Goal: Information Seeking & Learning: Learn about a topic

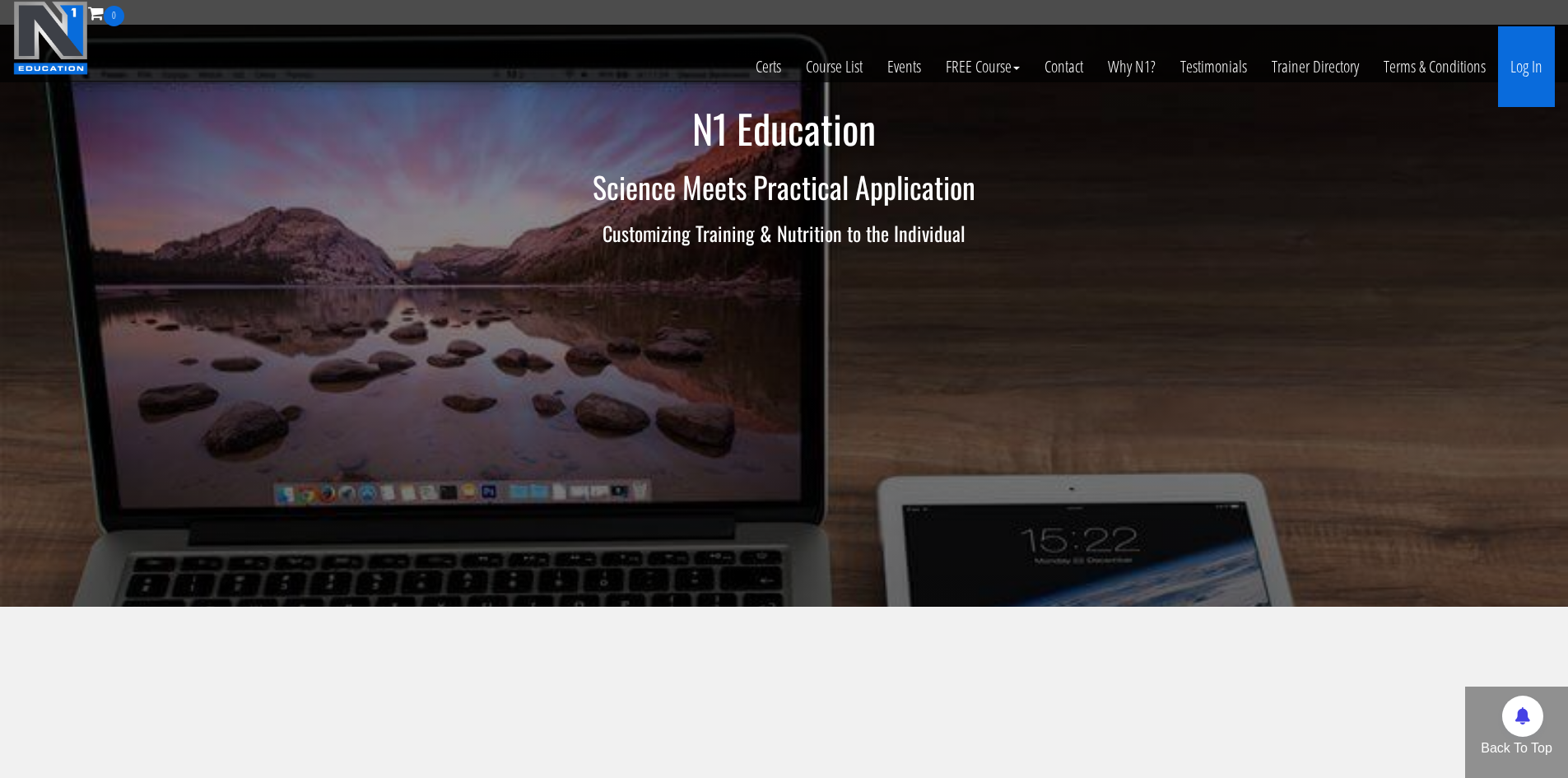
click at [1515, 37] on link "Log In" at bounding box center [1526, 66] width 57 height 81
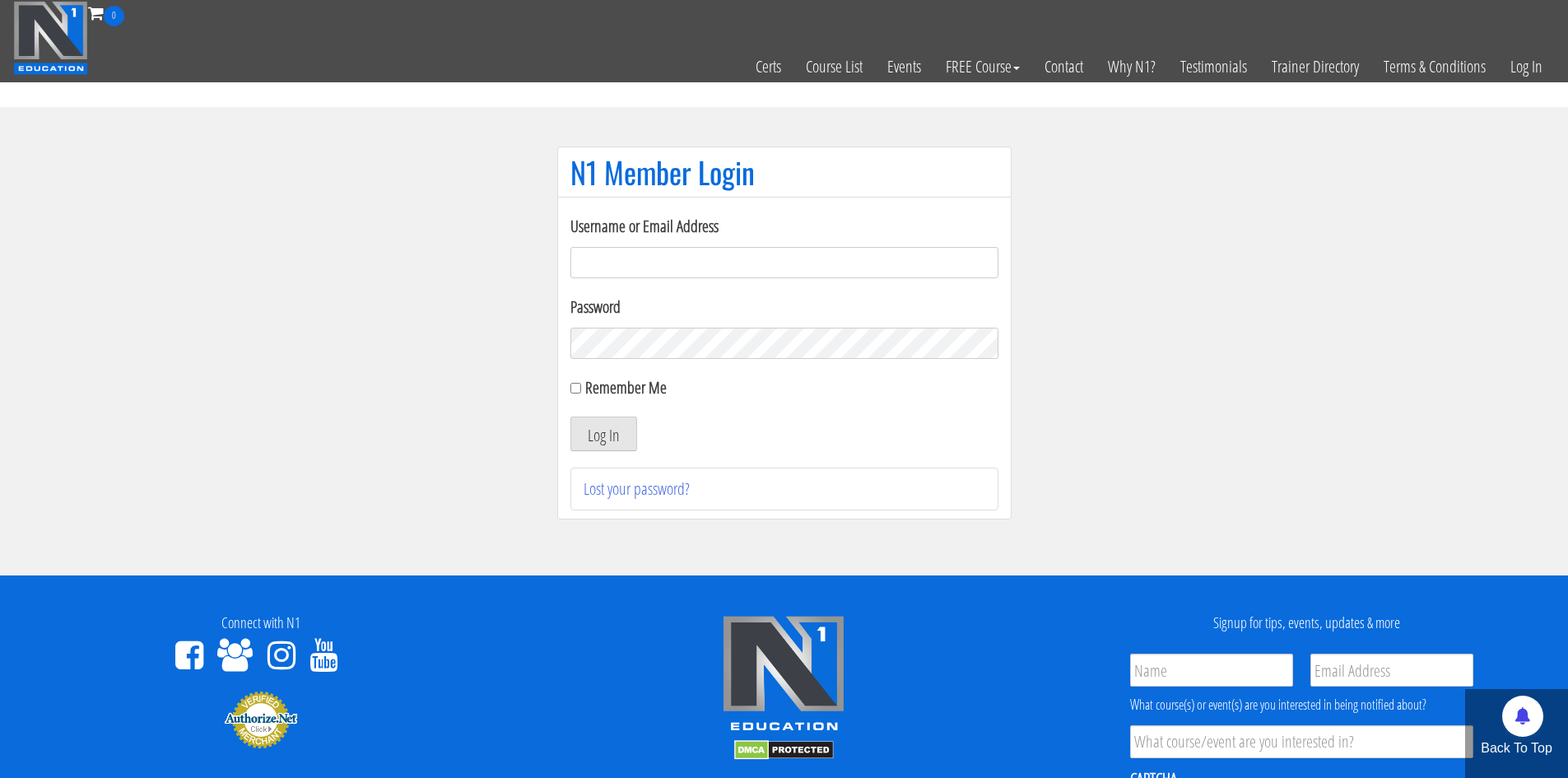
type input "makszietek@gmail.com"
click at [596, 406] on form "Username or Email Address makszietek@gmail.com Password Remember Me Log In" at bounding box center [784, 332] width 427 height 237
click at [599, 416] on button "Log In" at bounding box center [603, 433] width 67 height 35
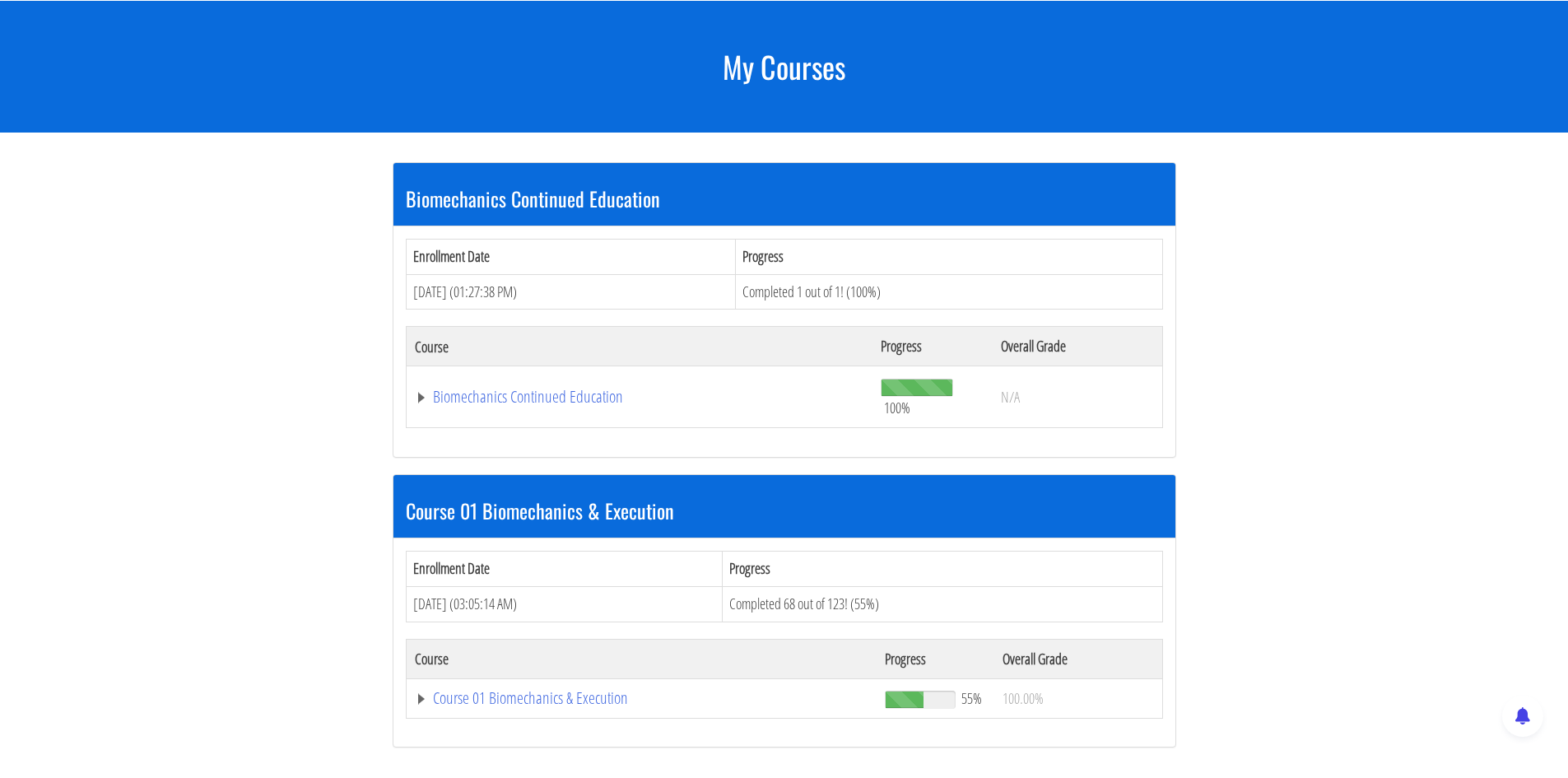
scroll to position [411, 0]
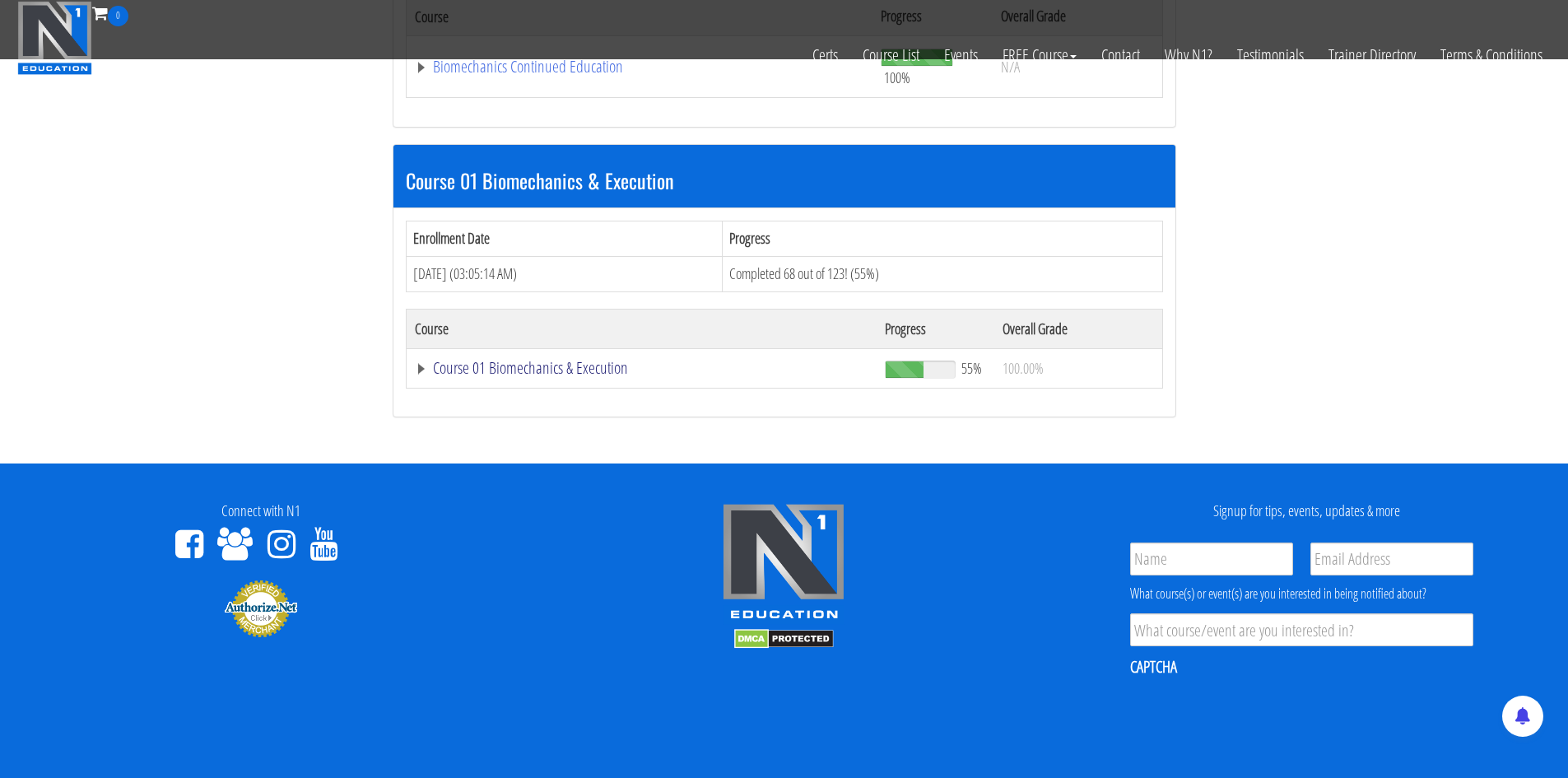
click at [542, 370] on link "Course 01 Biomechanics & Execution" at bounding box center [641, 368] width 454 height 16
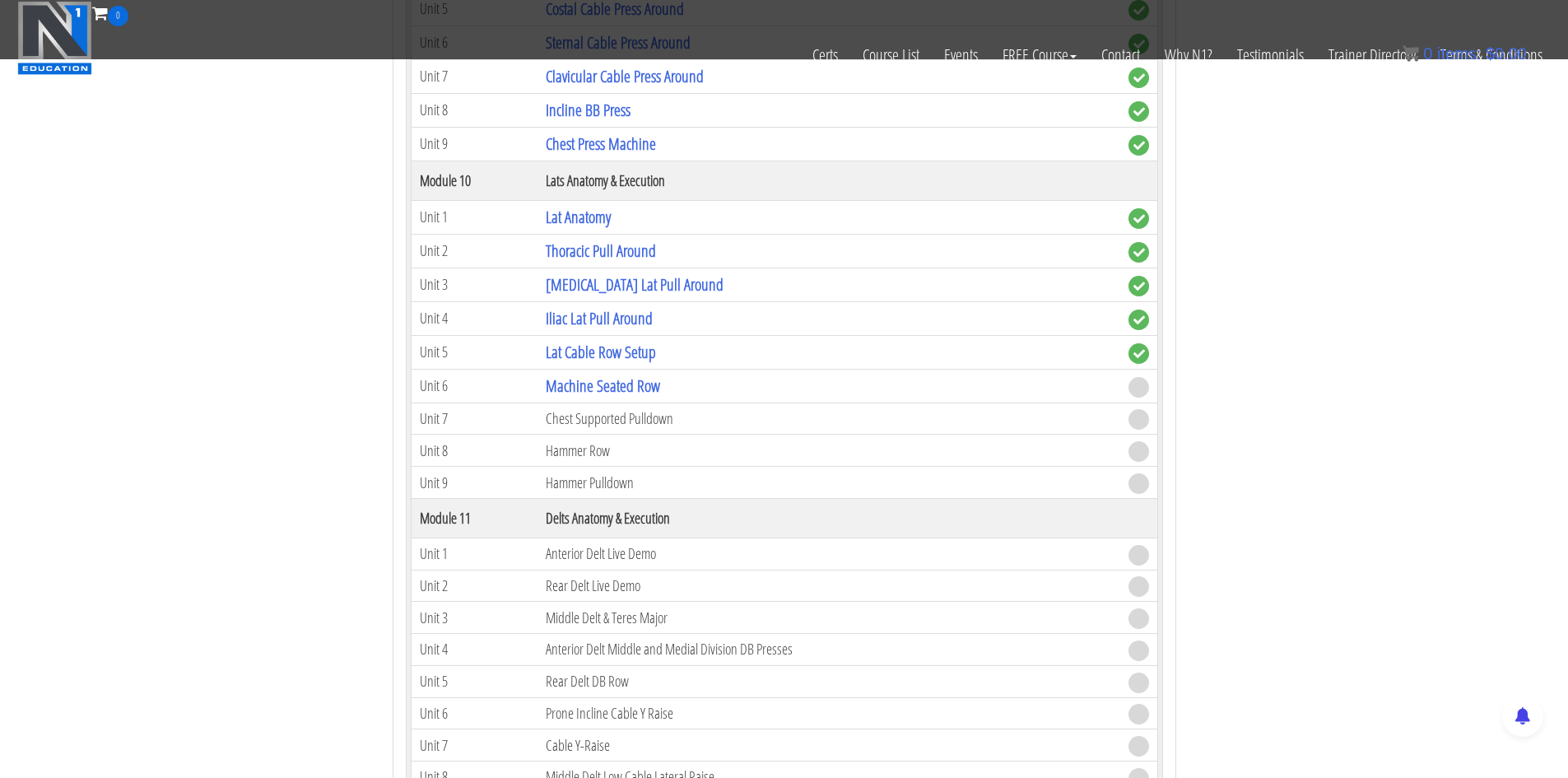
scroll to position [3127, 0]
click at [615, 386] on link "Machine Seated Row" at bounding box center [602, 383] width 115 height 22
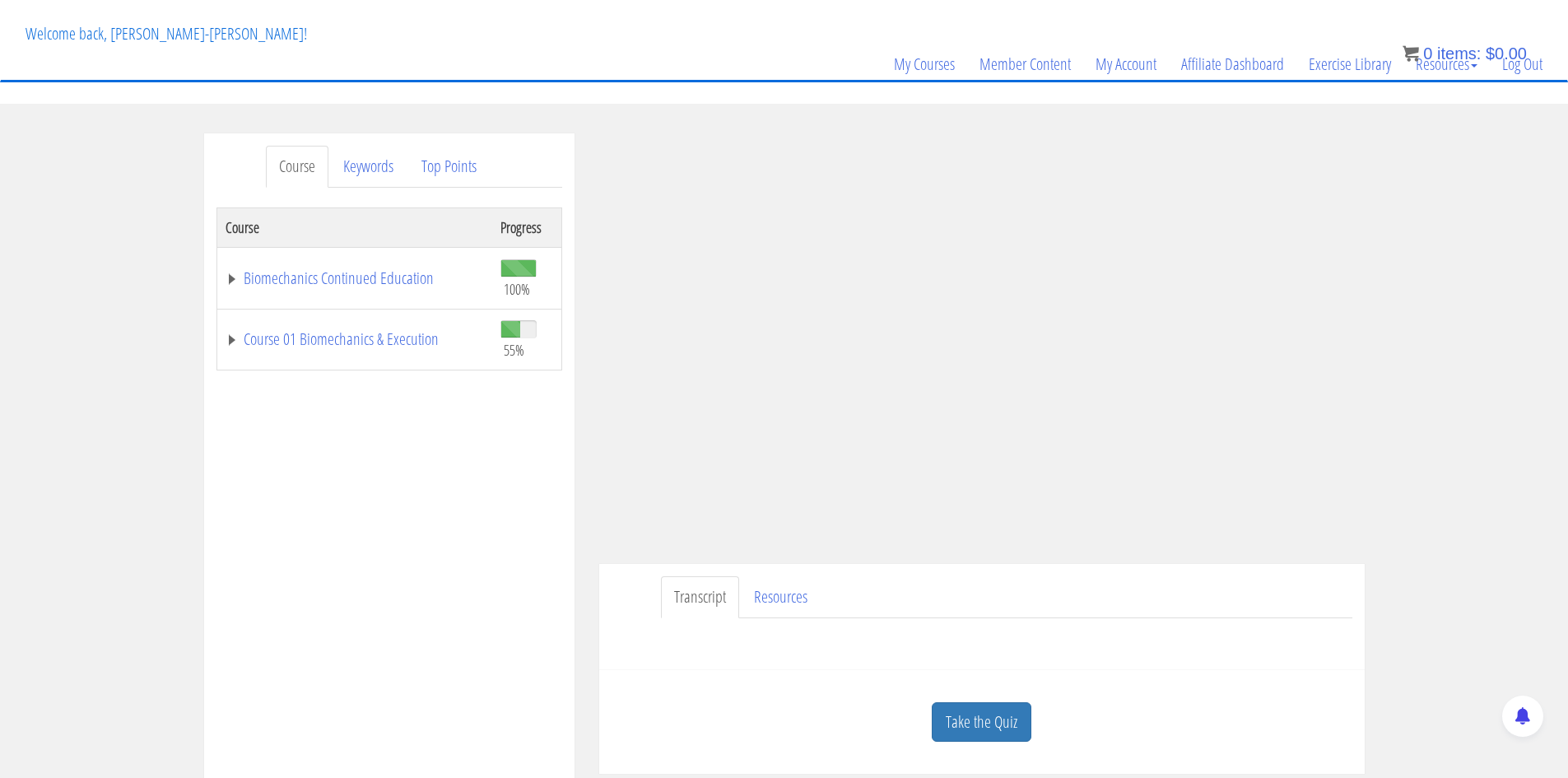
drag, startPoint x: 1176, startPoint y: 629, endPoint x: 1236, endPoint y: 591, distance: 71.0
click at [1176, 629] on div at bounding box center [982, 638] width 741 height 40
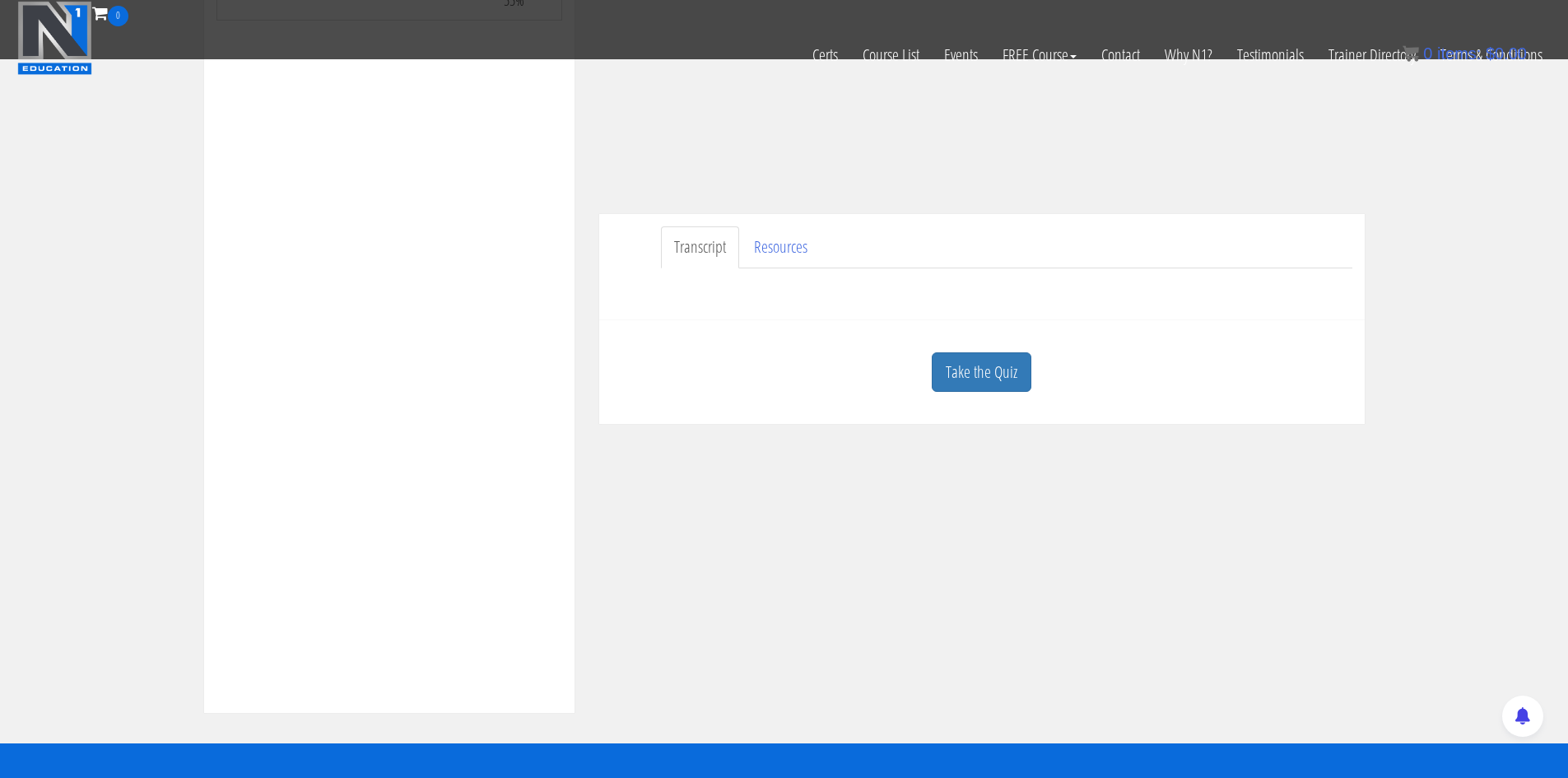
scroll to position [330, 0]
click at [961, 353] on link "Take the Quiz" at bounding box center [982, 372] width 100 height 40
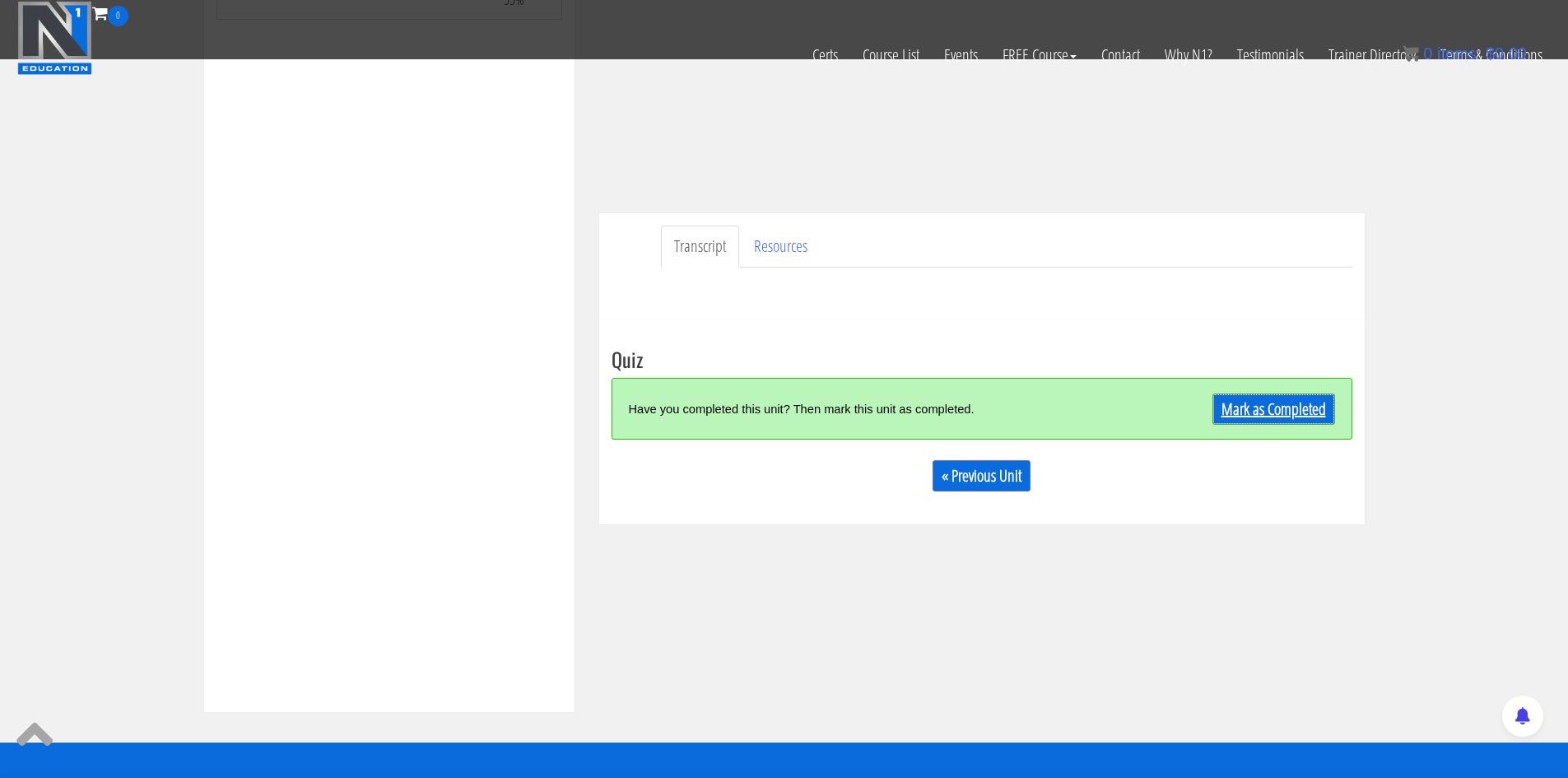
click at [1251, 413] on link "Mark as Completed" at bounding box center [1273, 408] width 123 height 31
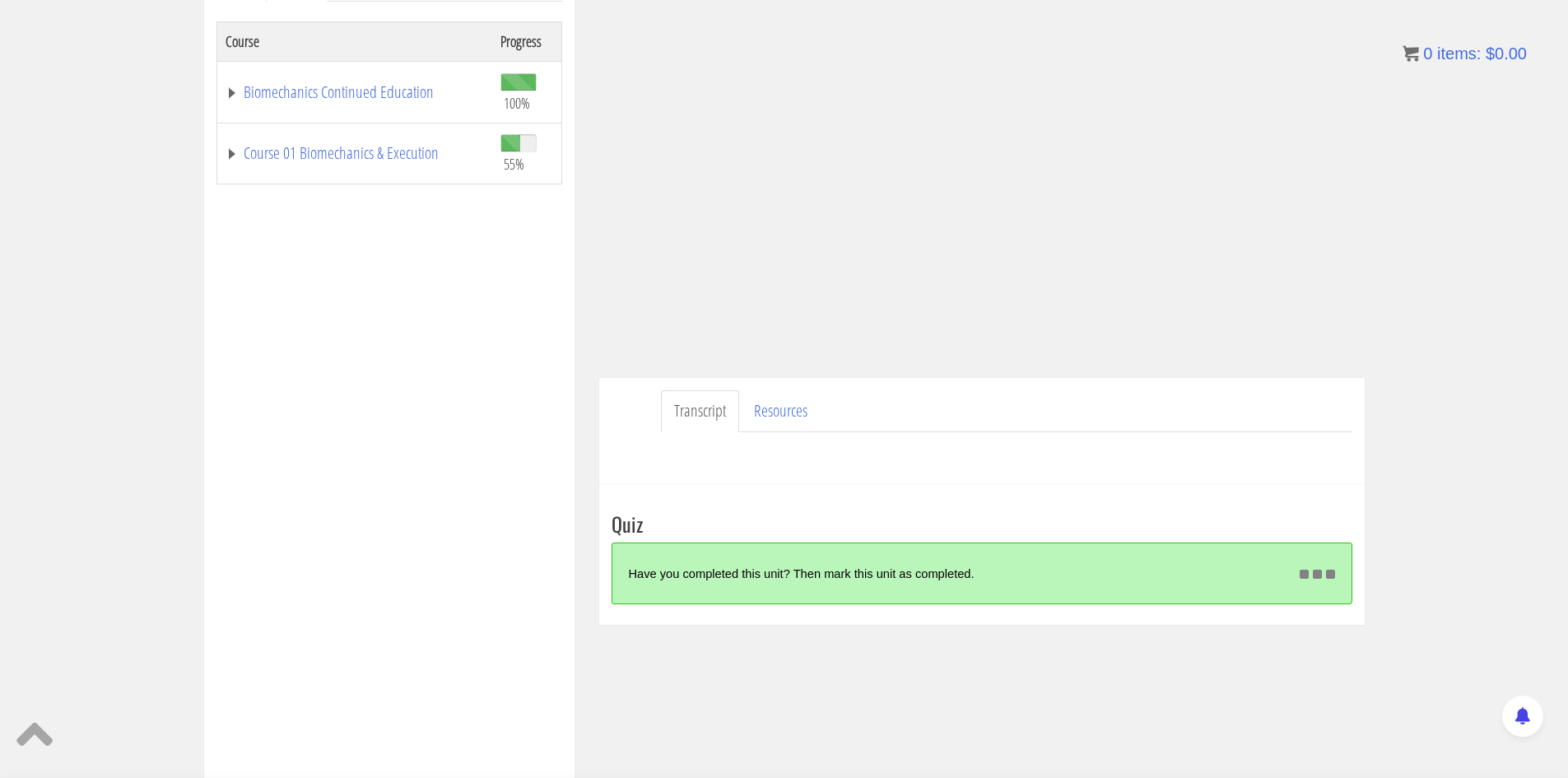
scroll to position [270, 0]
click at [380, 143] on link "Course 01 Biomechanics & Execution" at bounding box center [355, 151] width 259 height 16
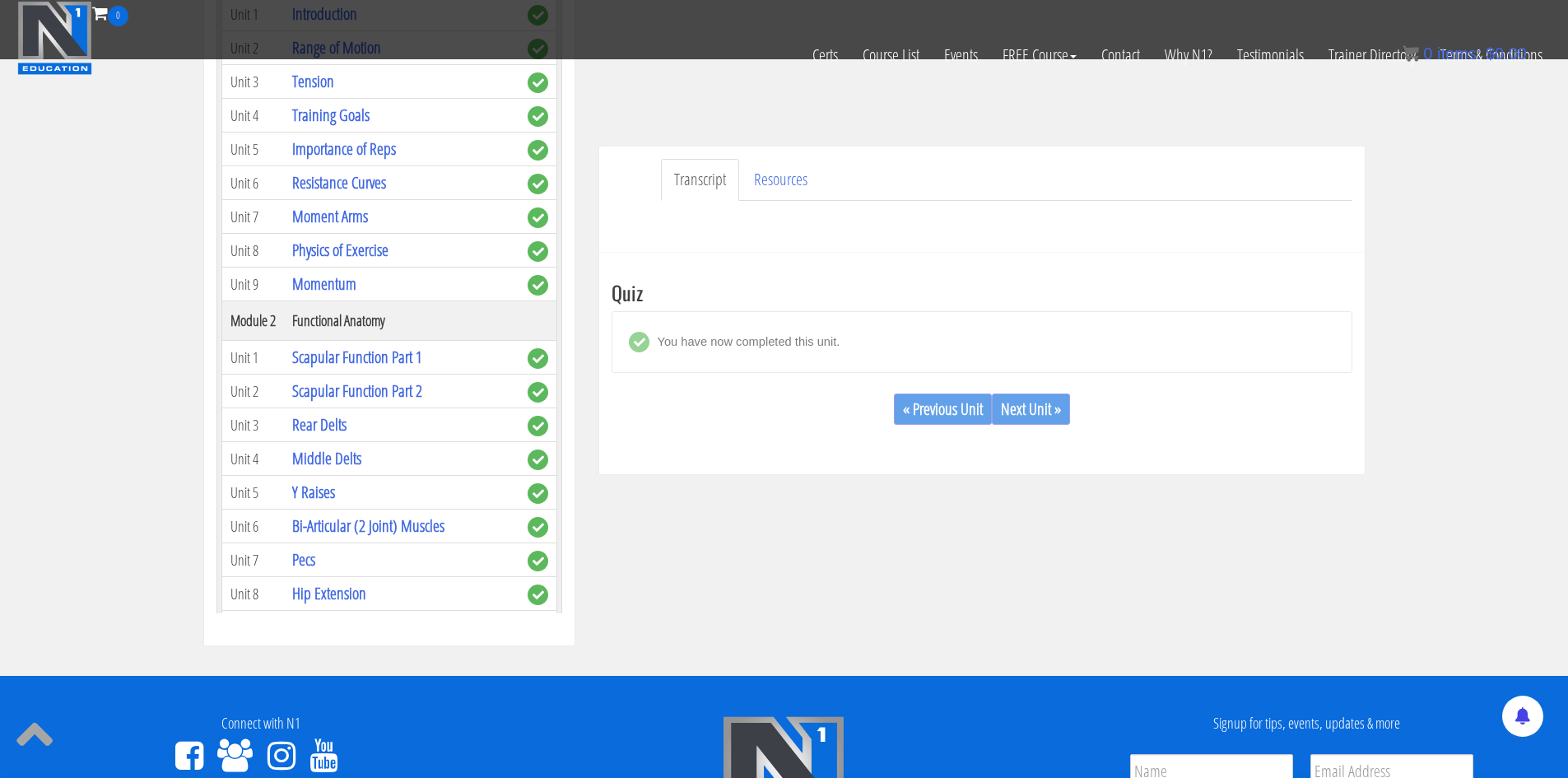
scroll to position [353, 0]
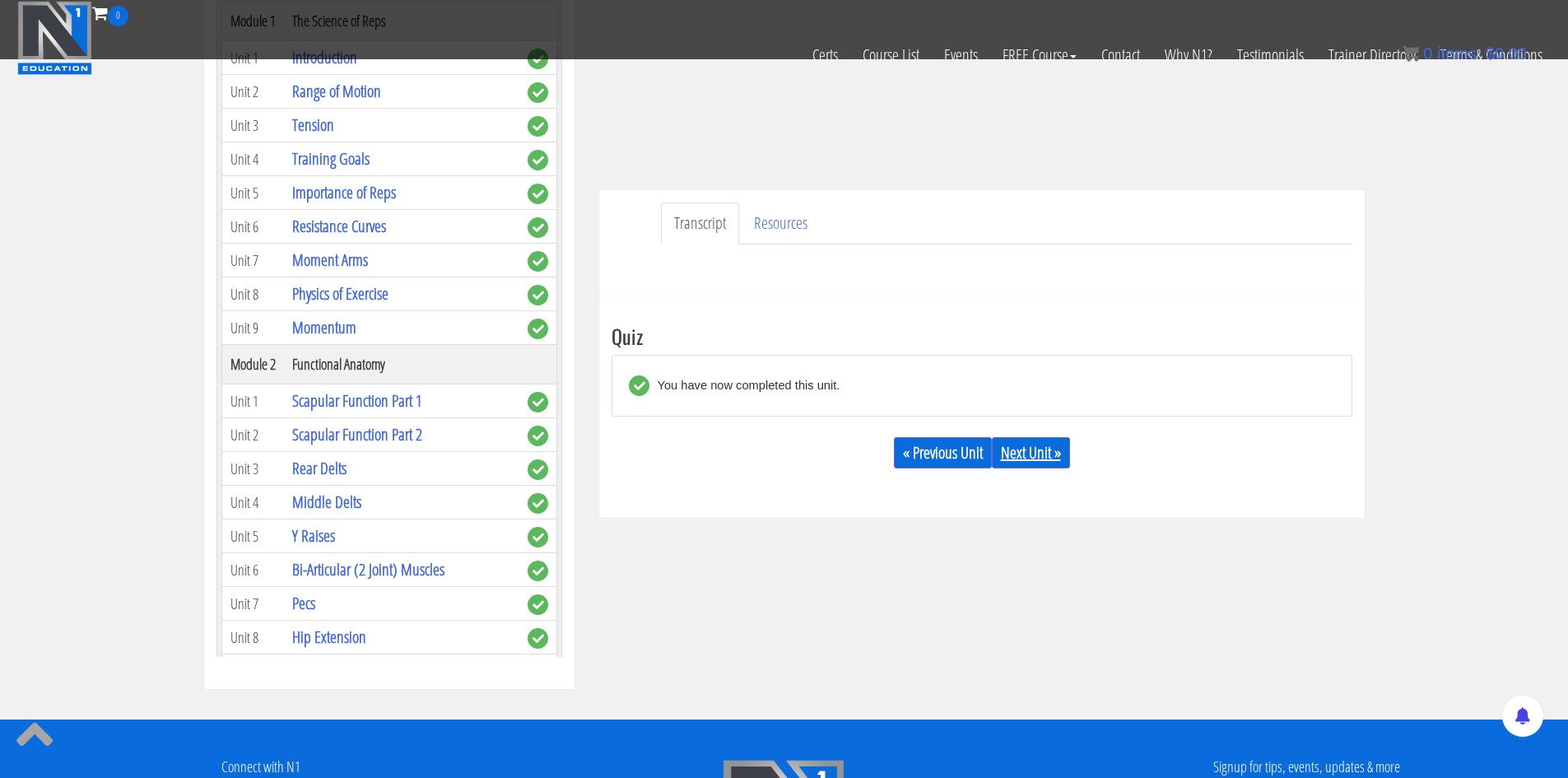
click at [1032, 441] on link "Next Unit »" at bounding box center [1031, 452] width 78 height 31
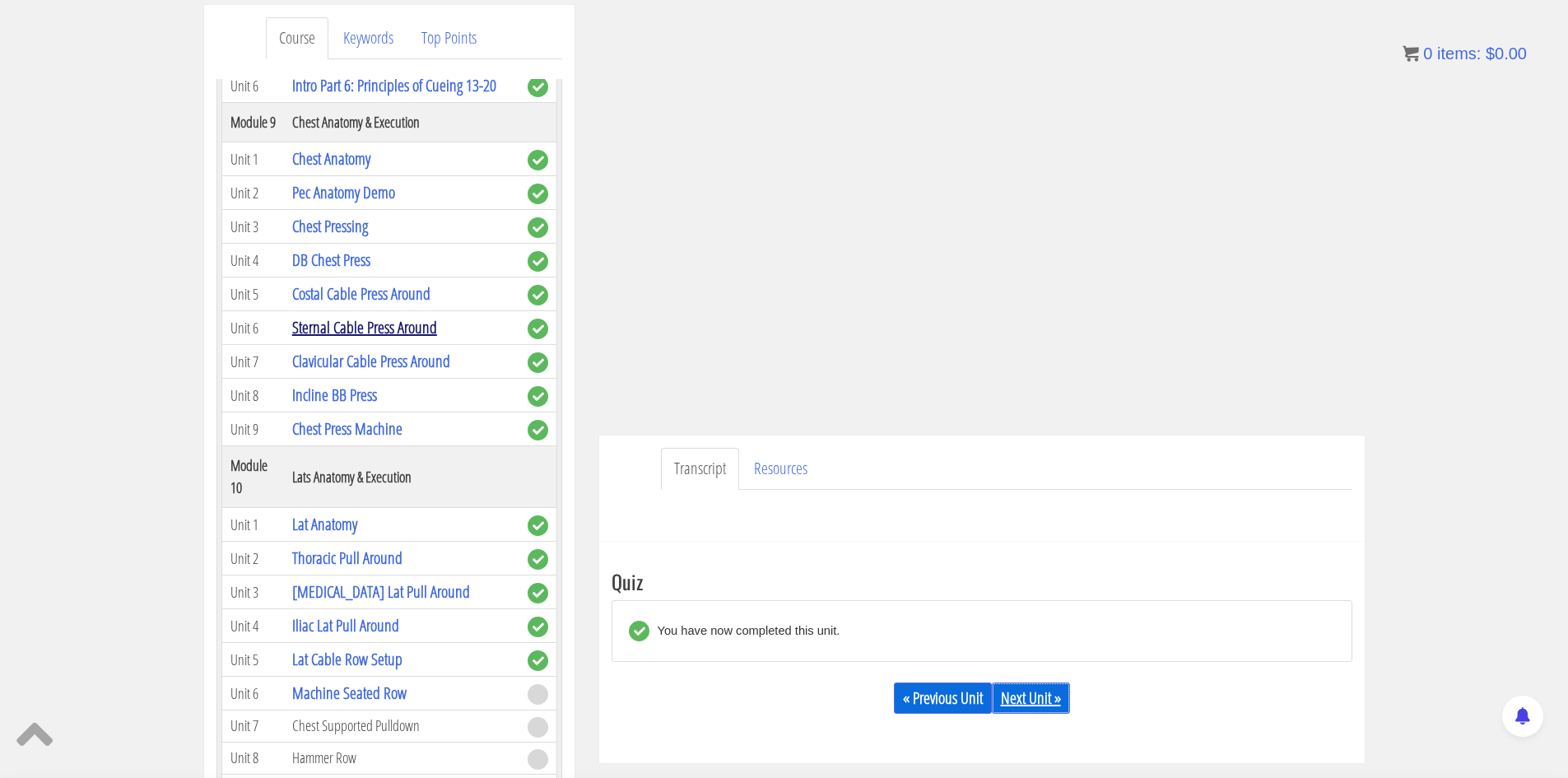
scroll to position [2880, 0]
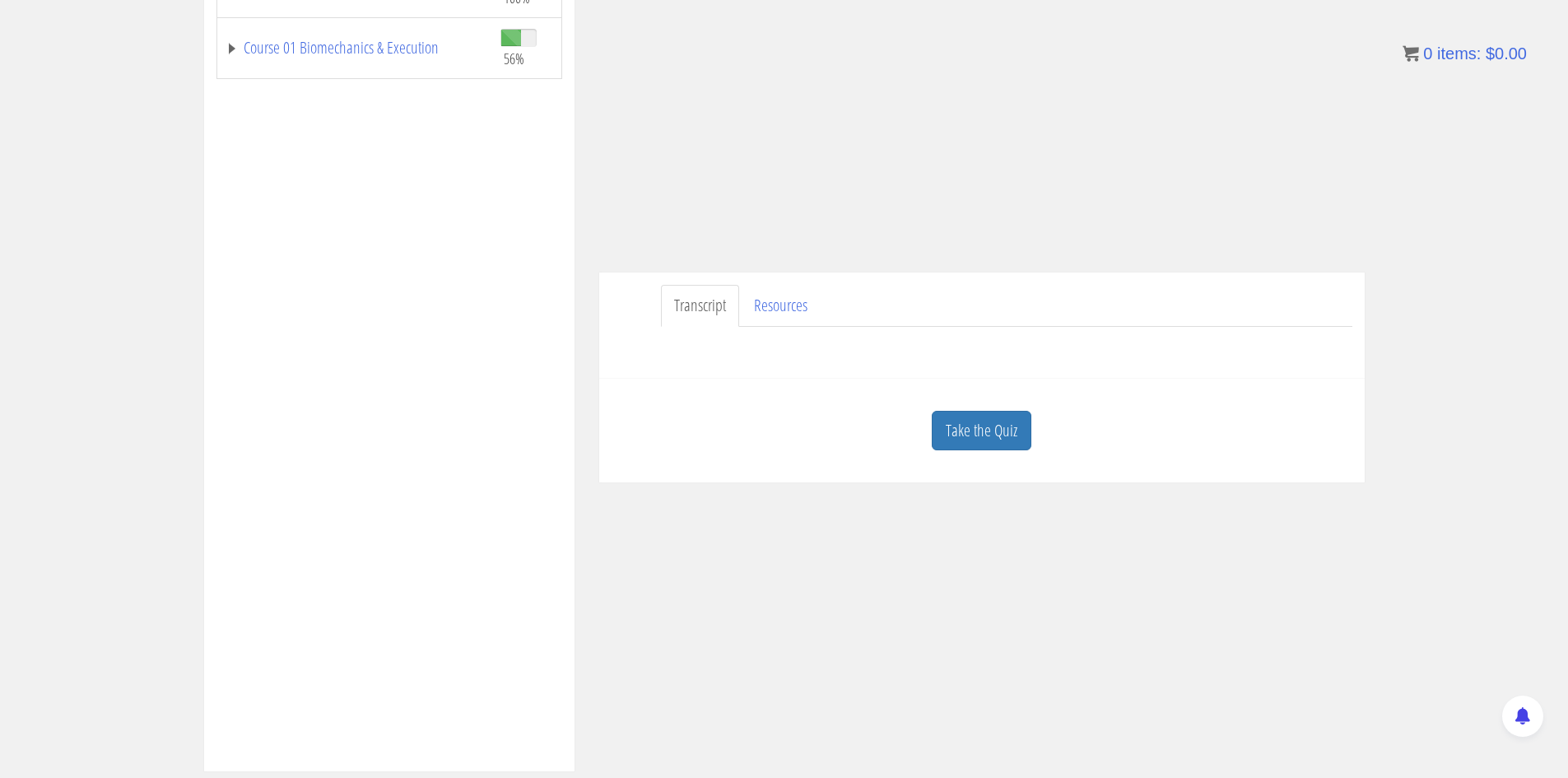
scroll to position [411, 0]
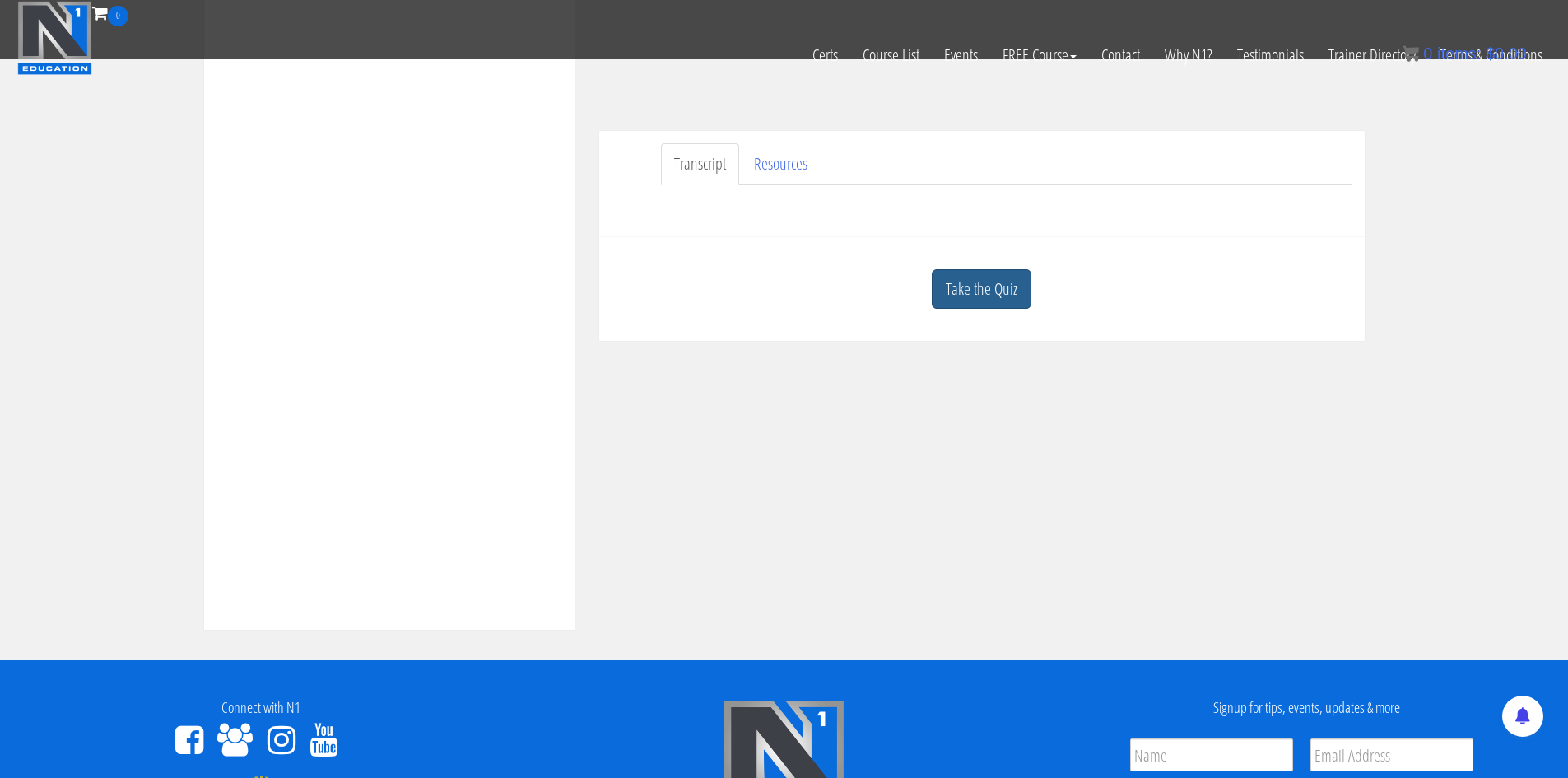
drag, startPoint x: 1002, startPoint y: 298, endPoint x: 1009, endPoint y: 306, distance: 10.6
click at [1002, 297] on link "Take the Quiz" at bounding box center [982, 289] width 100 height 40
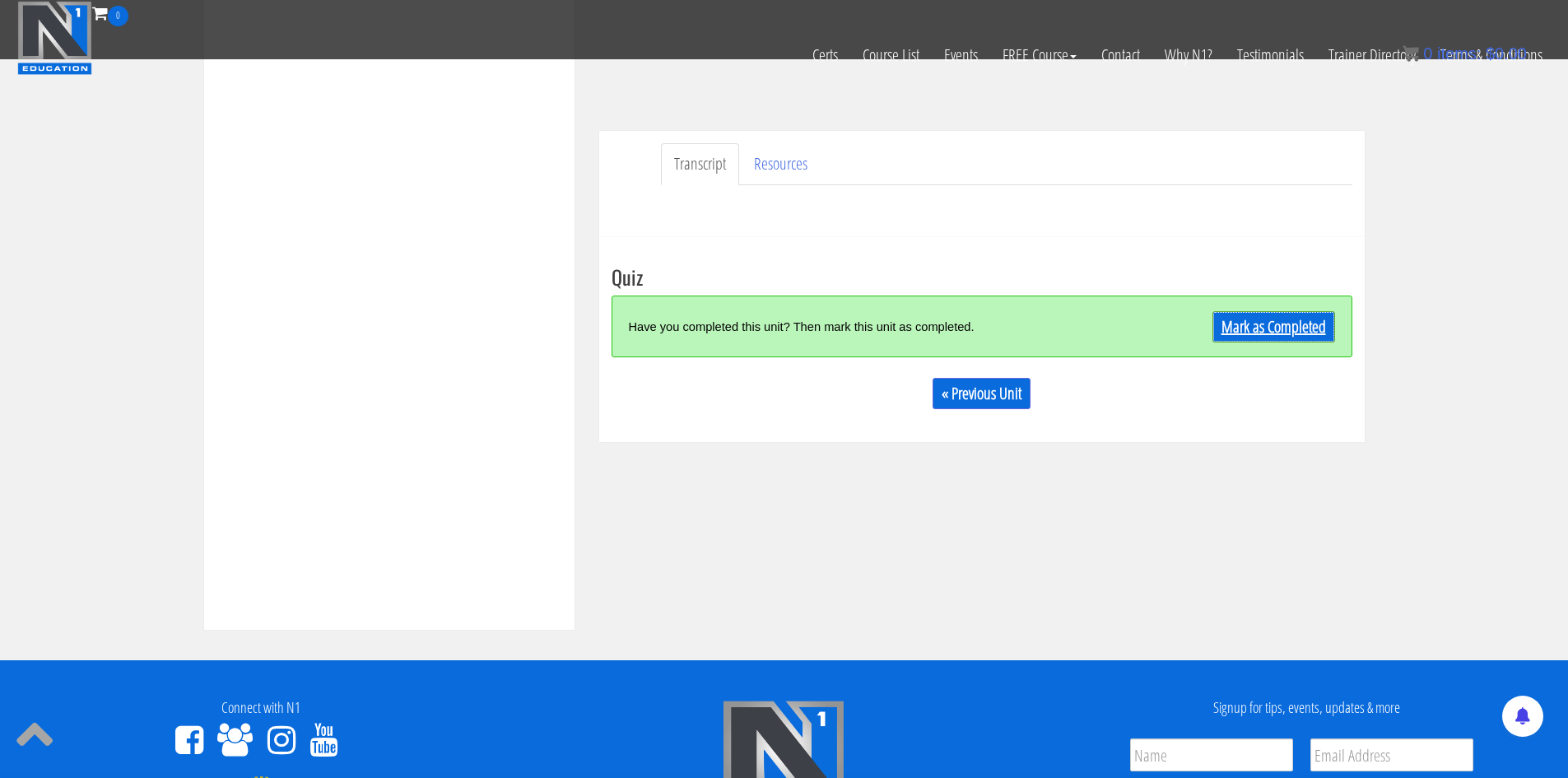
click at [1240, 325] on link "Mark as Completed" at bounding box center [1273, 326] width 123 height 31
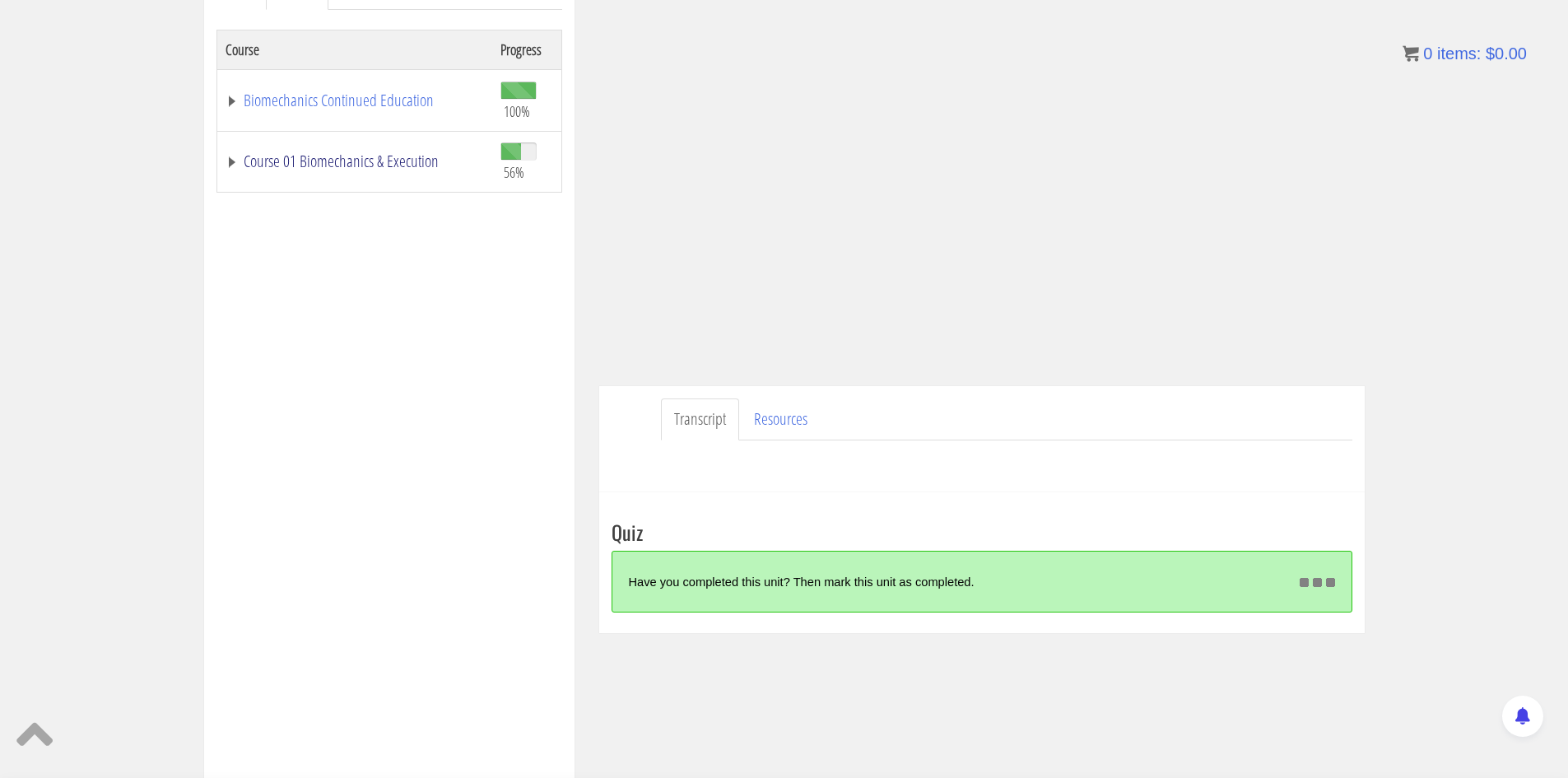
scroll to position [269, 0]
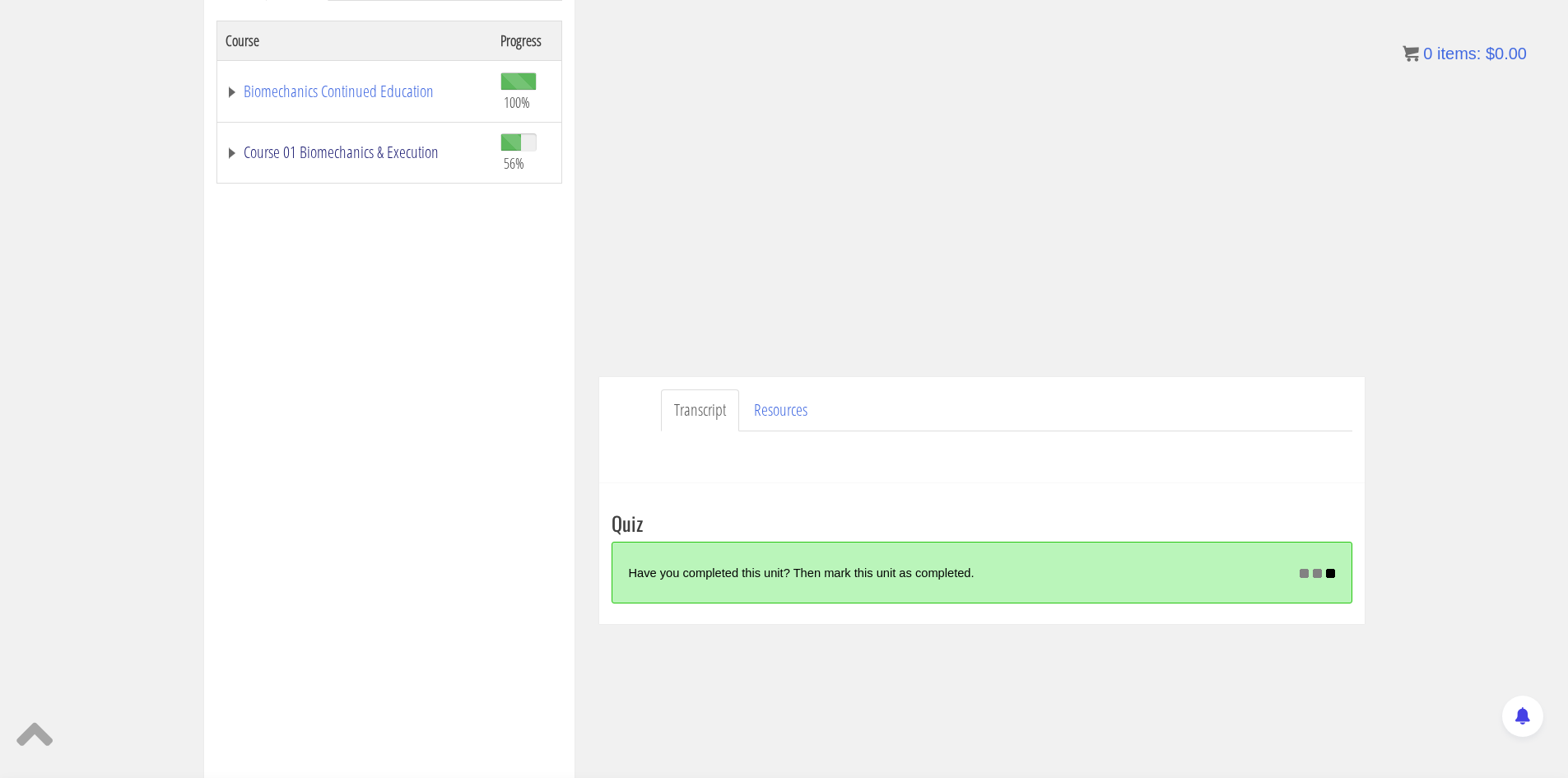
drag, startPoint x: 309, startPoint y: 151, endPoint x: 386, endPoint y: 218, distance: 102.1
click at [310, 151] on link "Course 01 Biomechanics & Execution" at bounding box center [355, 152] width 259 height 16
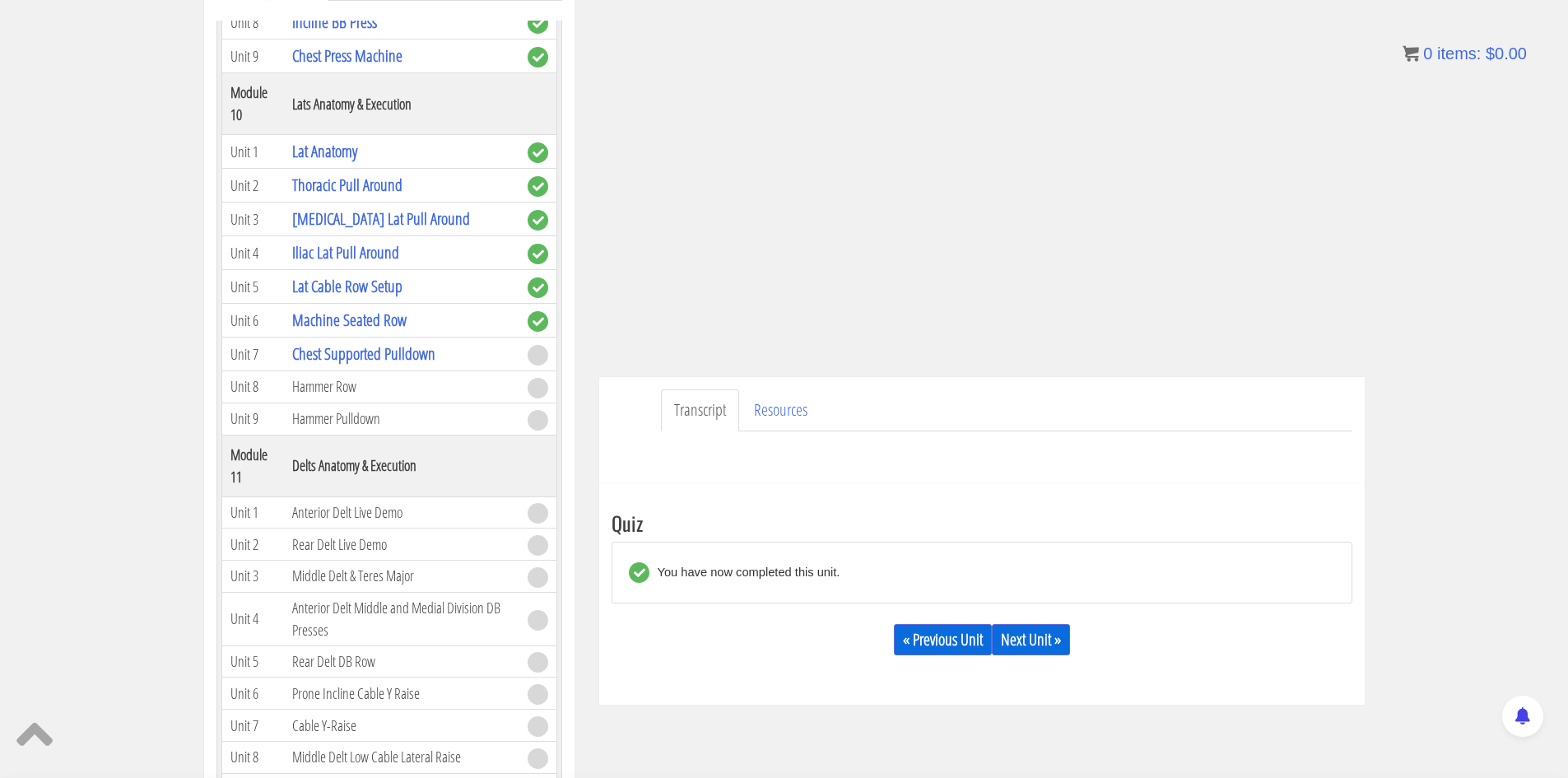
scroll to position [2962, 0]
click at [1036, 629] on link "Next Unit »" at bounding box center [1031, 639] width 78 height 31
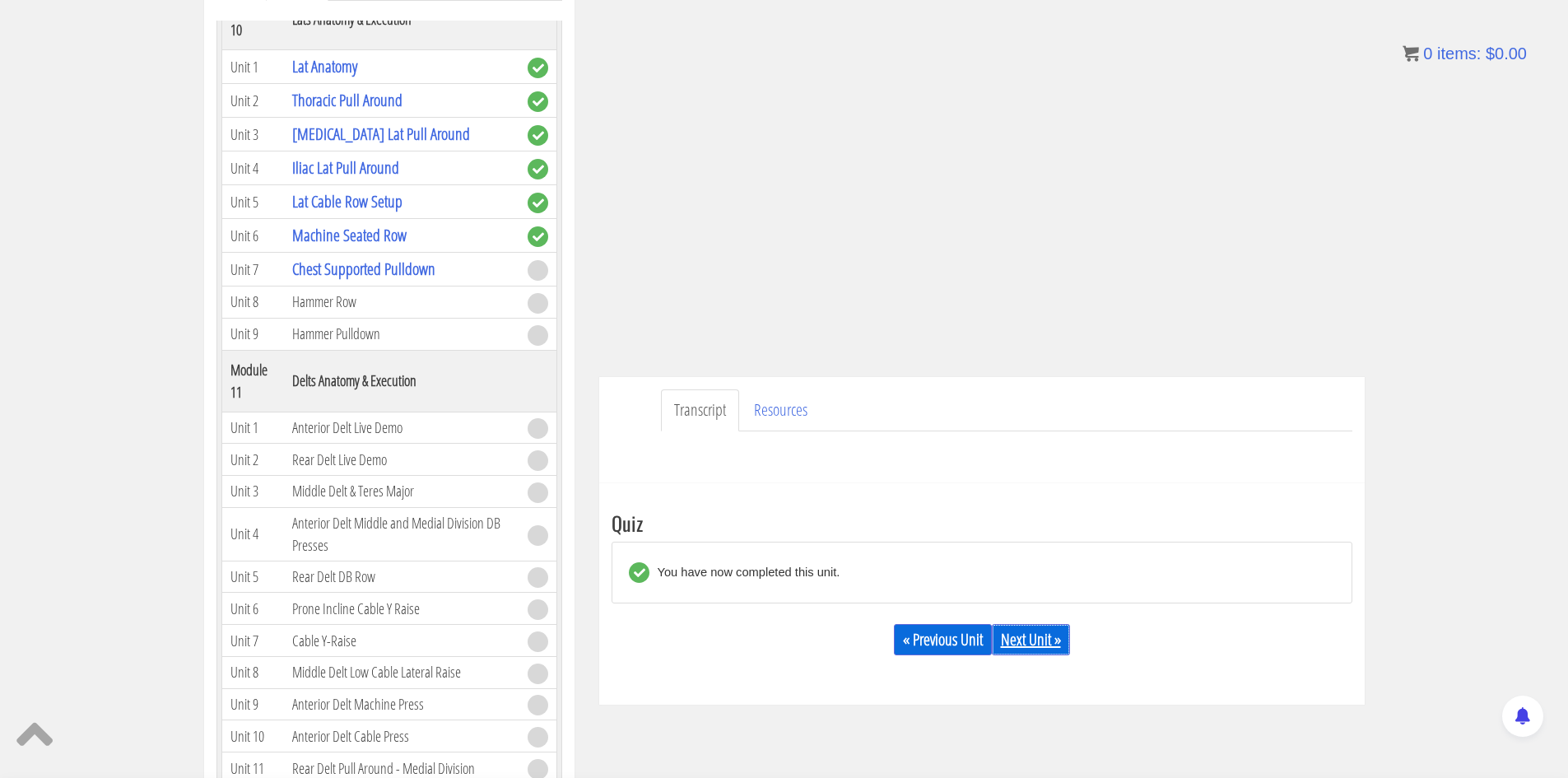
scroll to position [3127, 0]
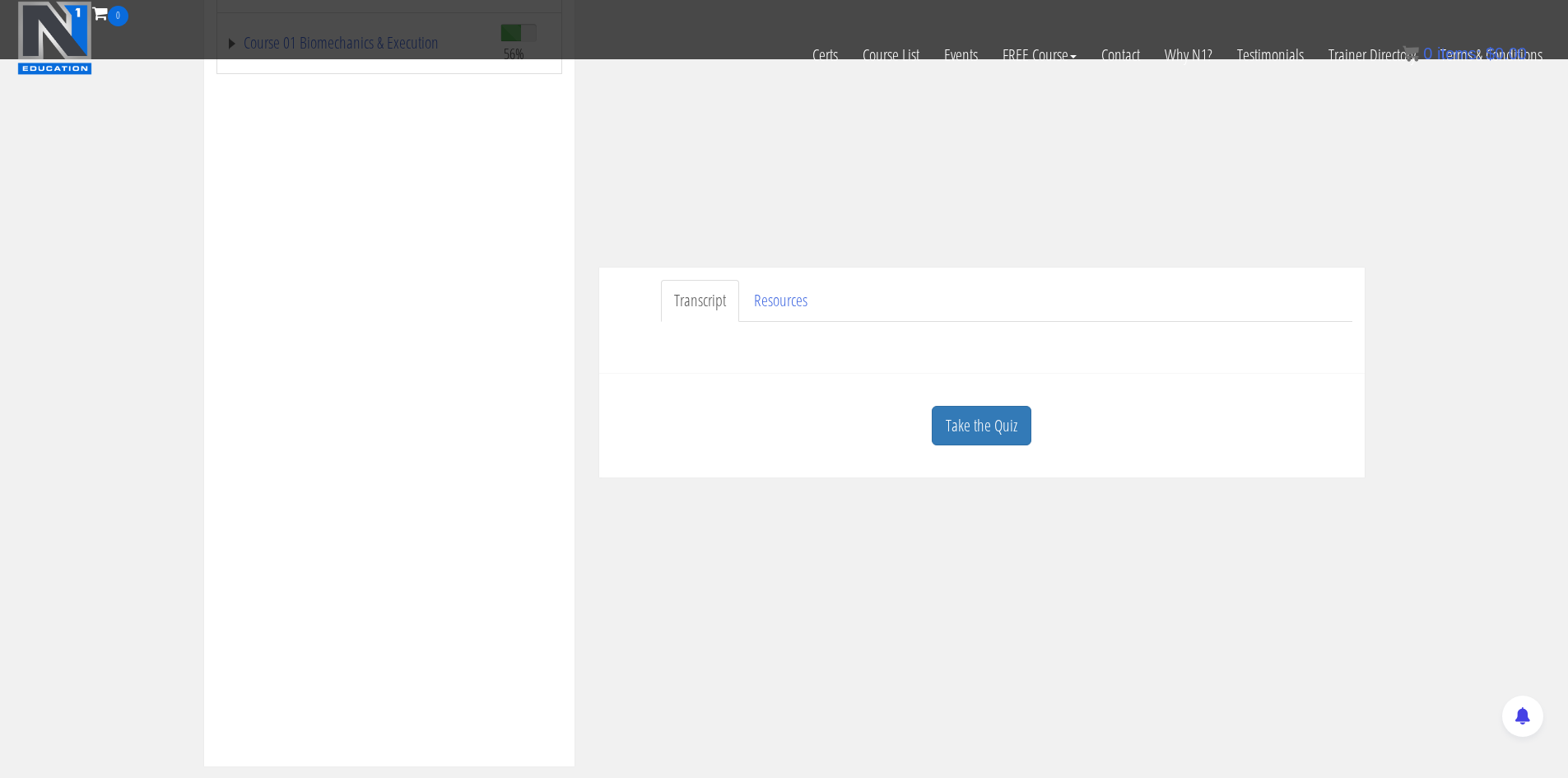
scroll to position [330, 0]
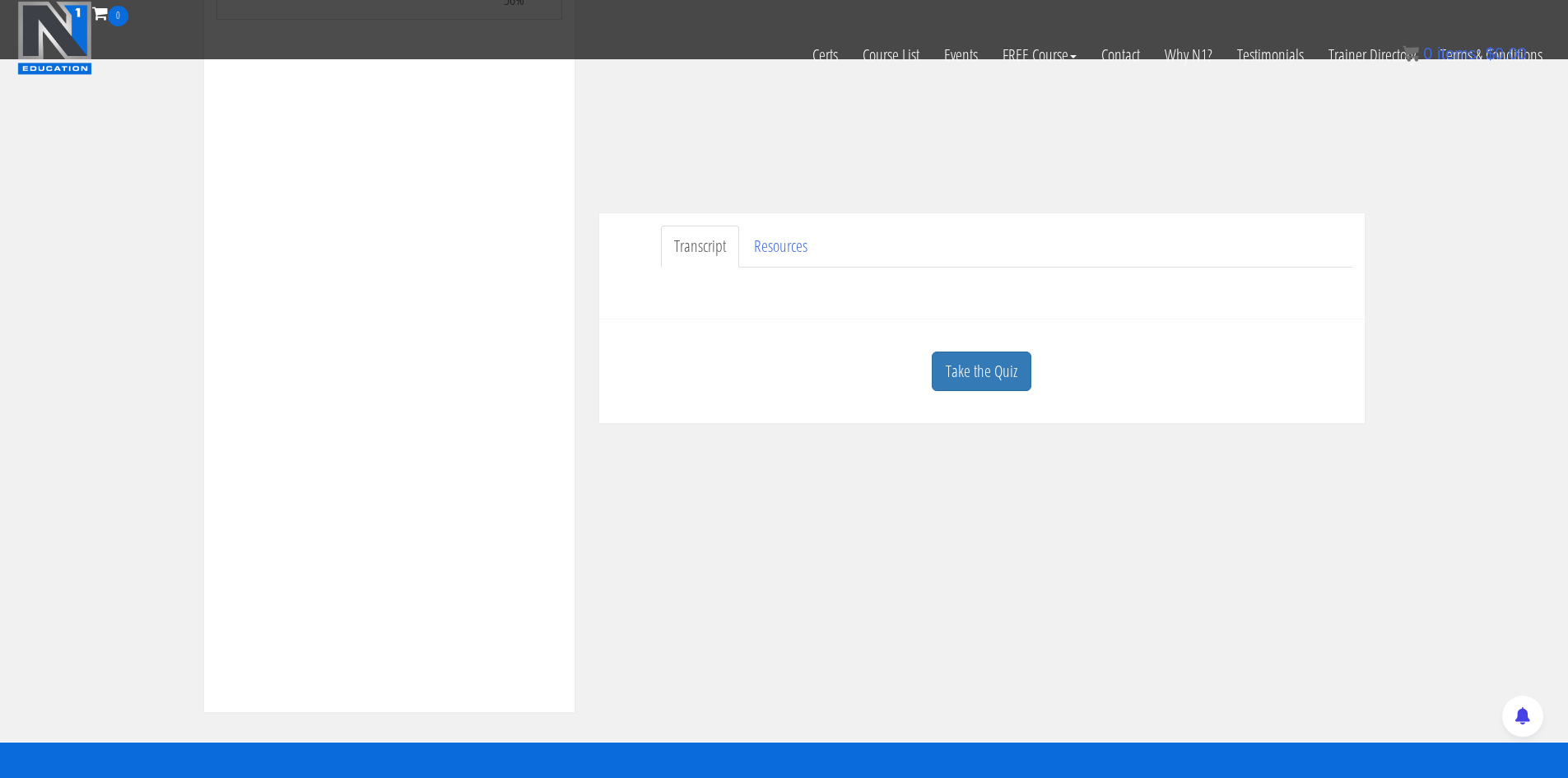
click at [991, 389] on link "Take the Quiz" at bounding box center [982, 372] width 100 height 40
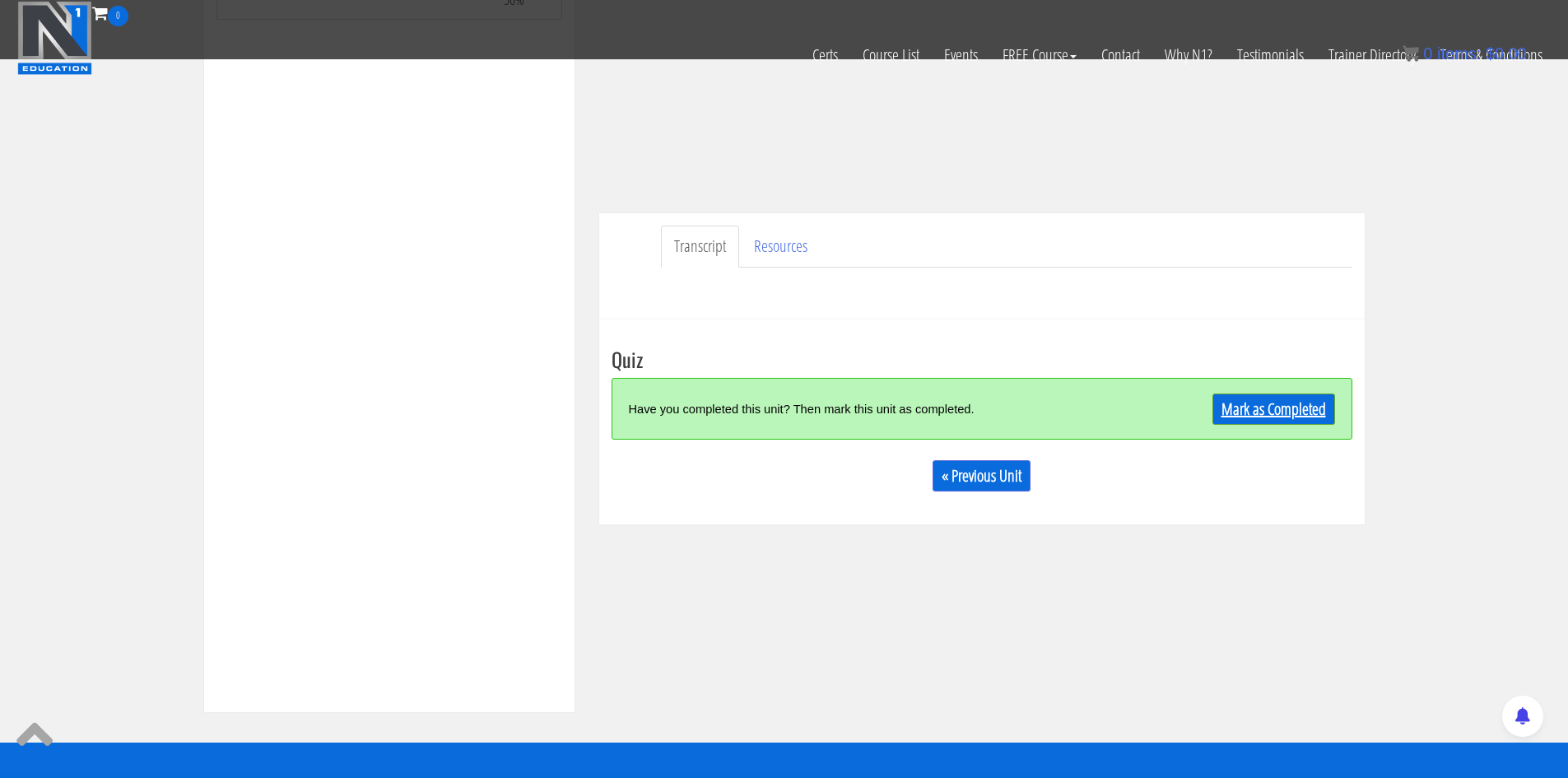
click at [1255, 405] on link "Mark as Completed" at bounding box center [1273, 408] width 123 height 31
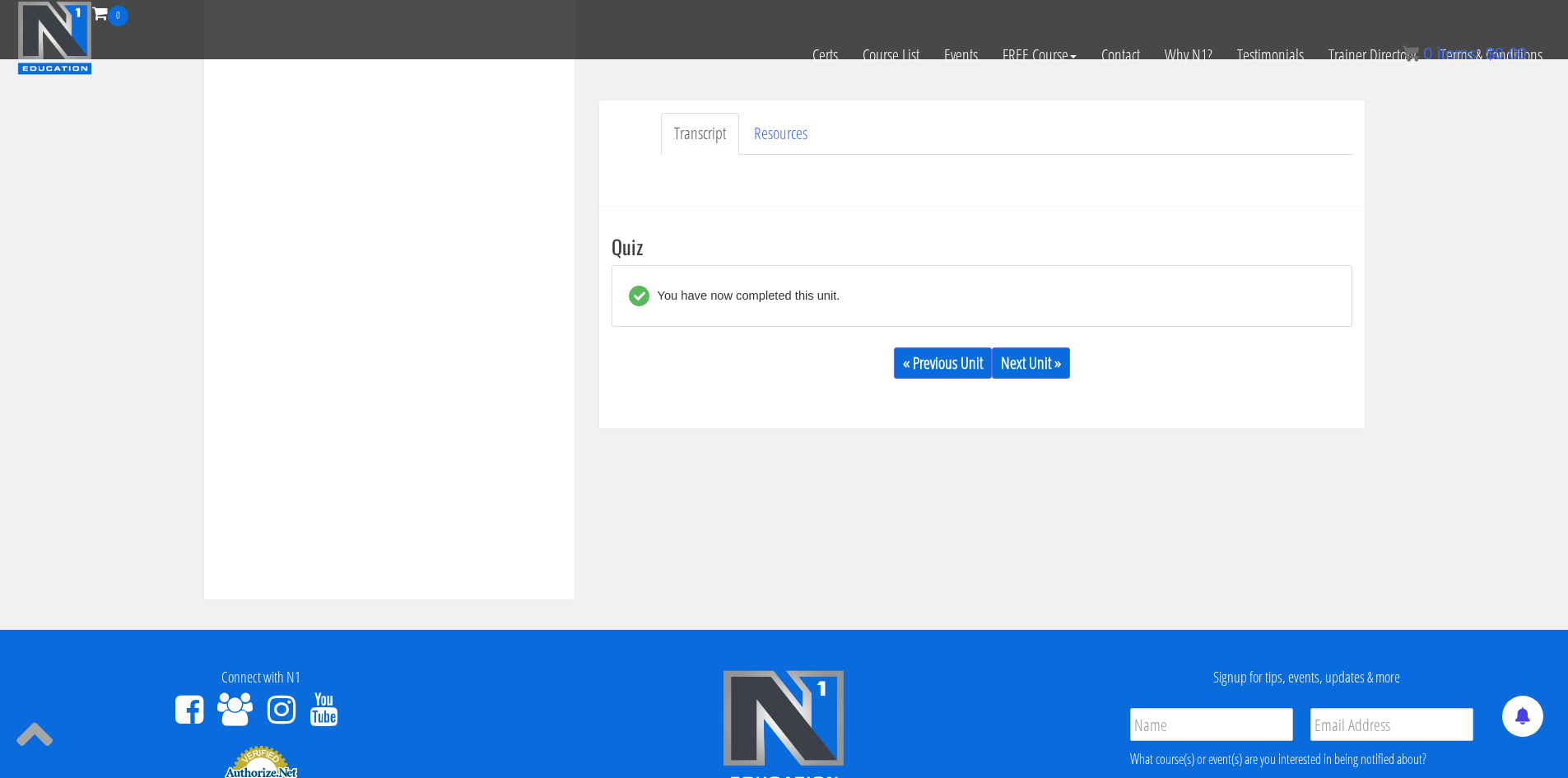
scroll to position [344, 0]
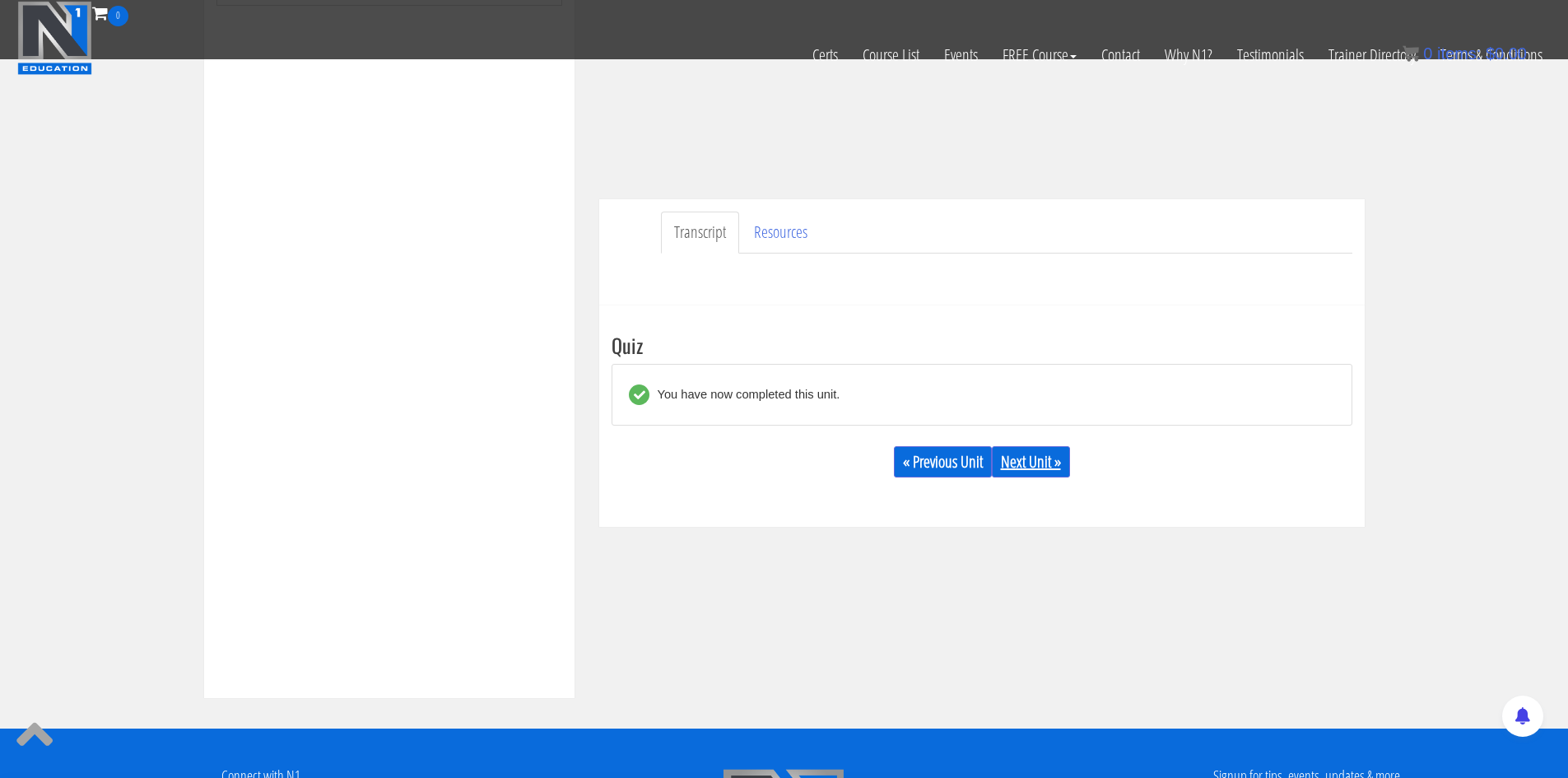
click at [1034, 465] on link "Next Unit »" at bounding box center [1031, 461] width 78 height 31
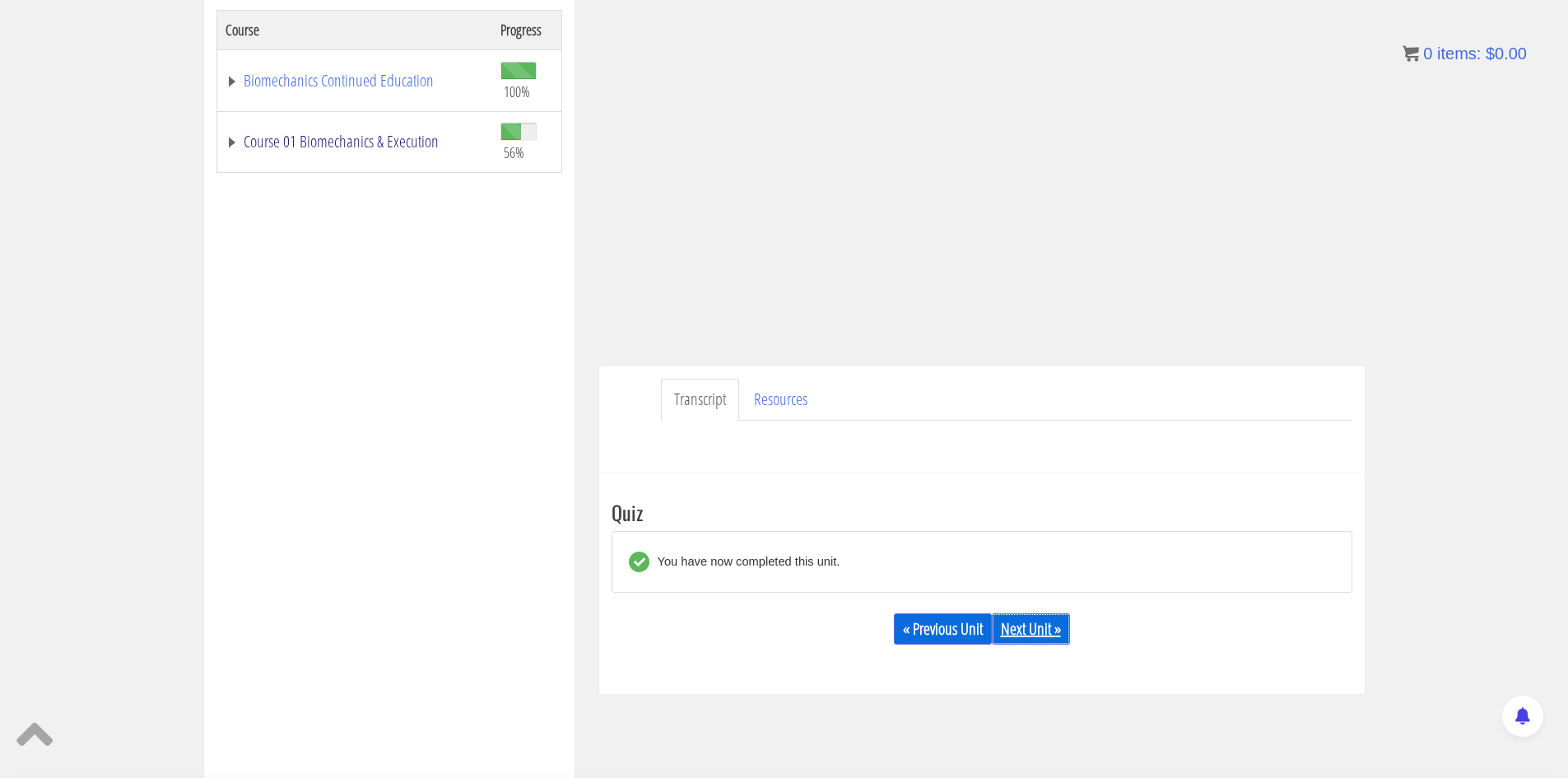
scroll to position [284, 0]
click at [357, 134] on link "Course 01 Biomechanics & Execution" at bounding box center [355, 137] width 259 height 16
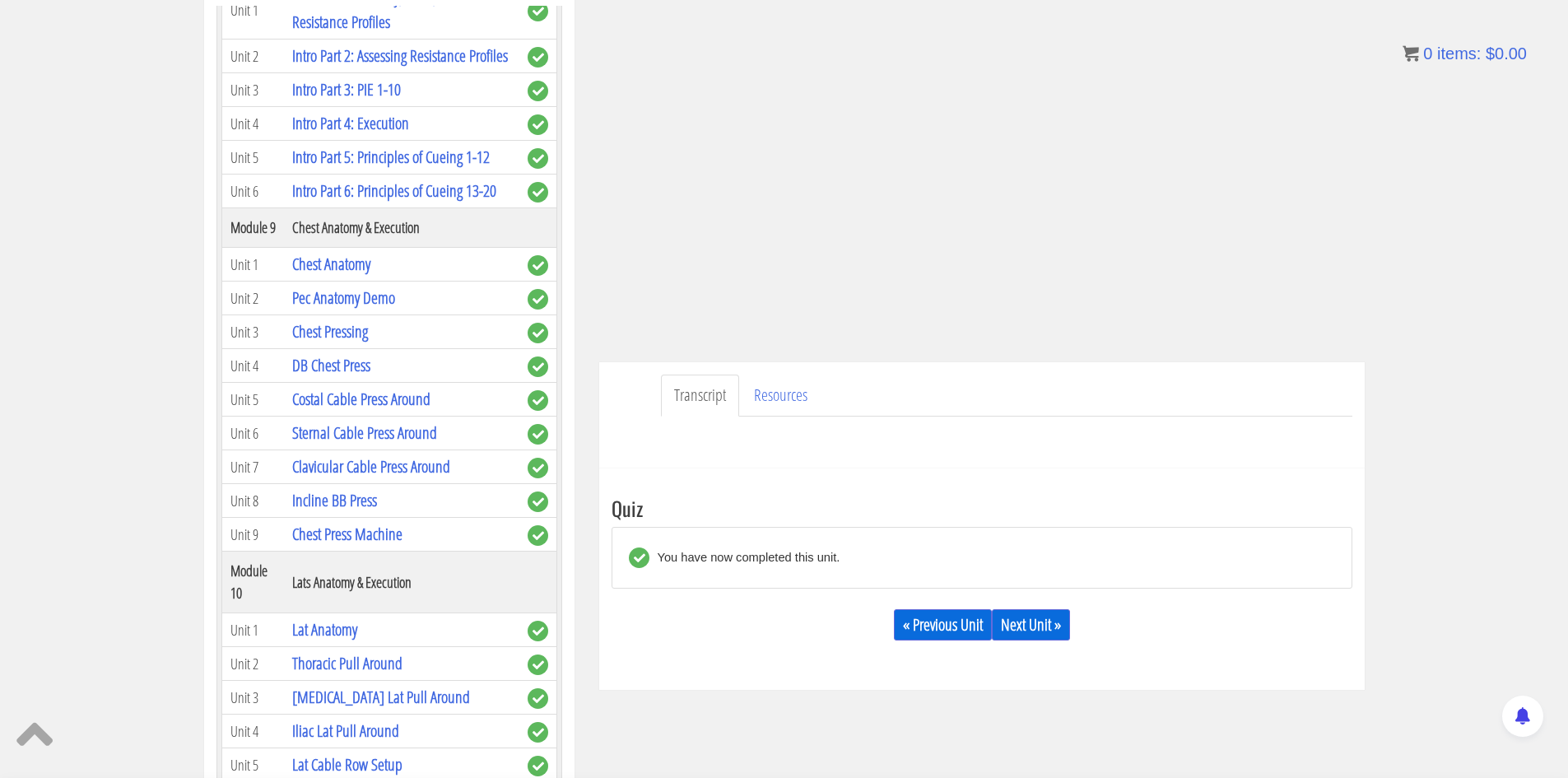
scroll to position [2797, 0]
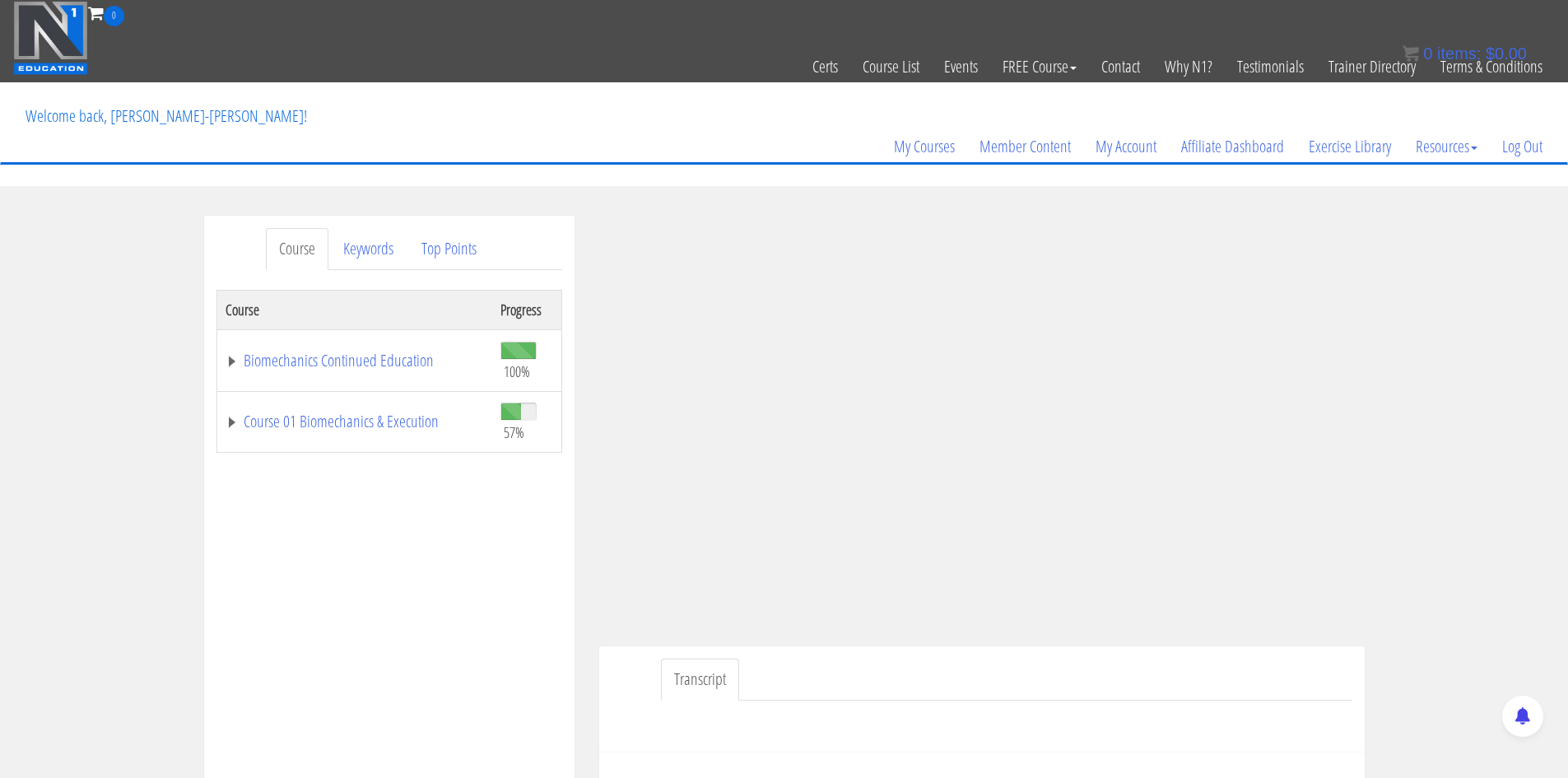
click at [315, 405] on td "Course 01 Biomechanics & Execution" at bounding box center [355, 421] width 276 height 62
click at [312, 419] on link "Course 01 Biomechanics & Execution" at bounding box center [355, 421] width 259 height 16
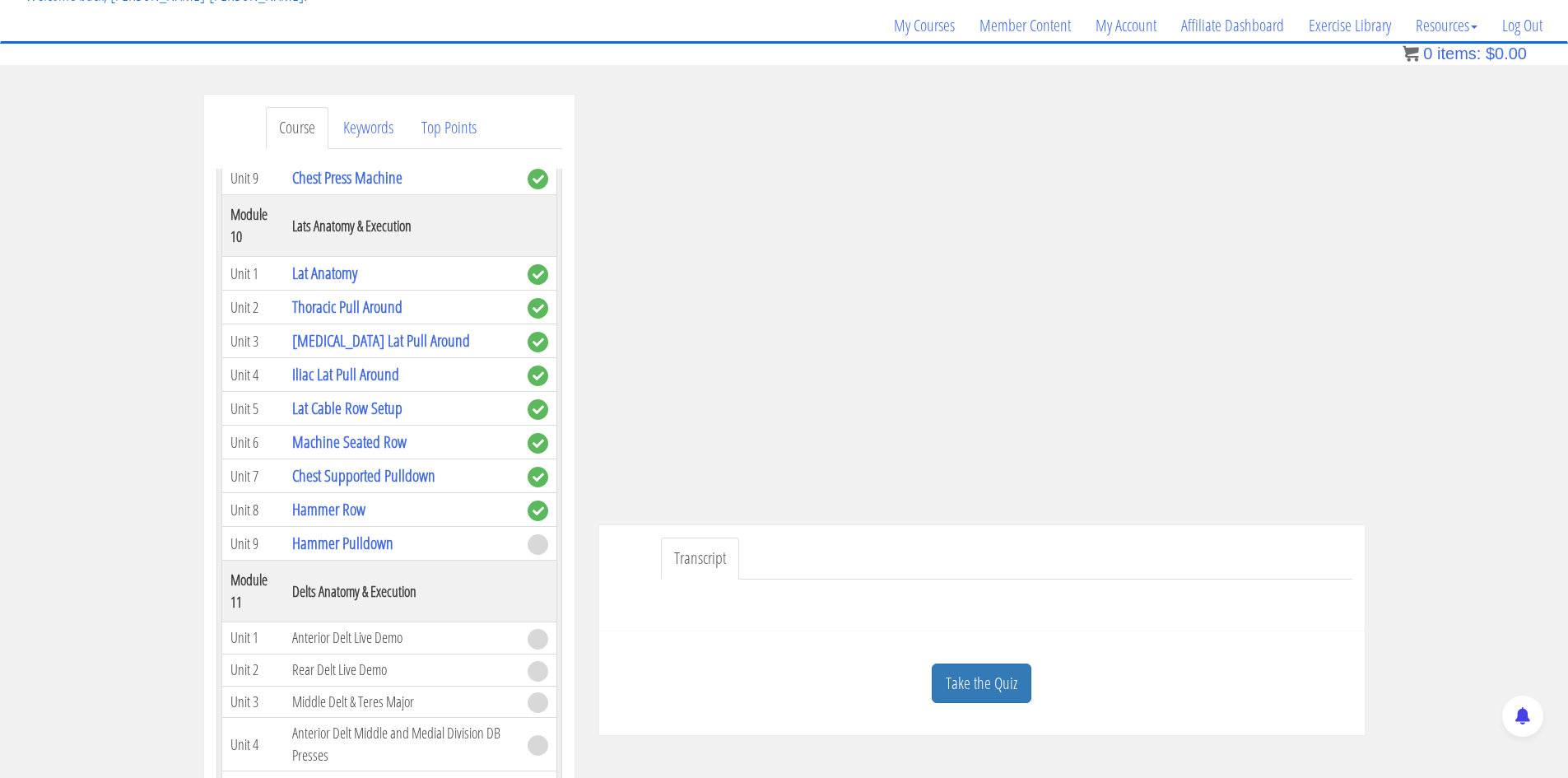
scroll to position [330, 0]
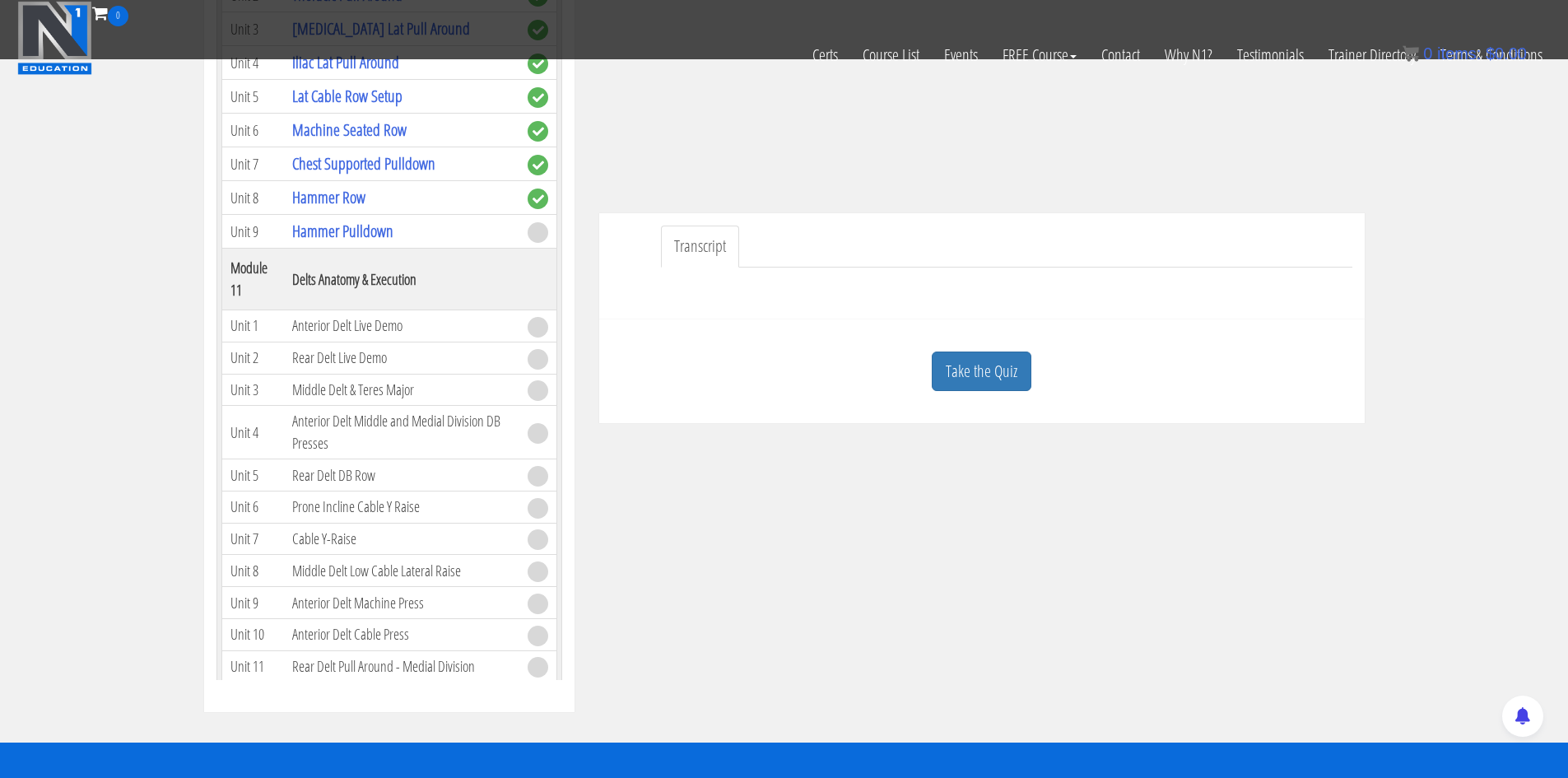
click at [999, 363] on link "Take the Quiz" at bounding box center [982, 372] width 100 height 40
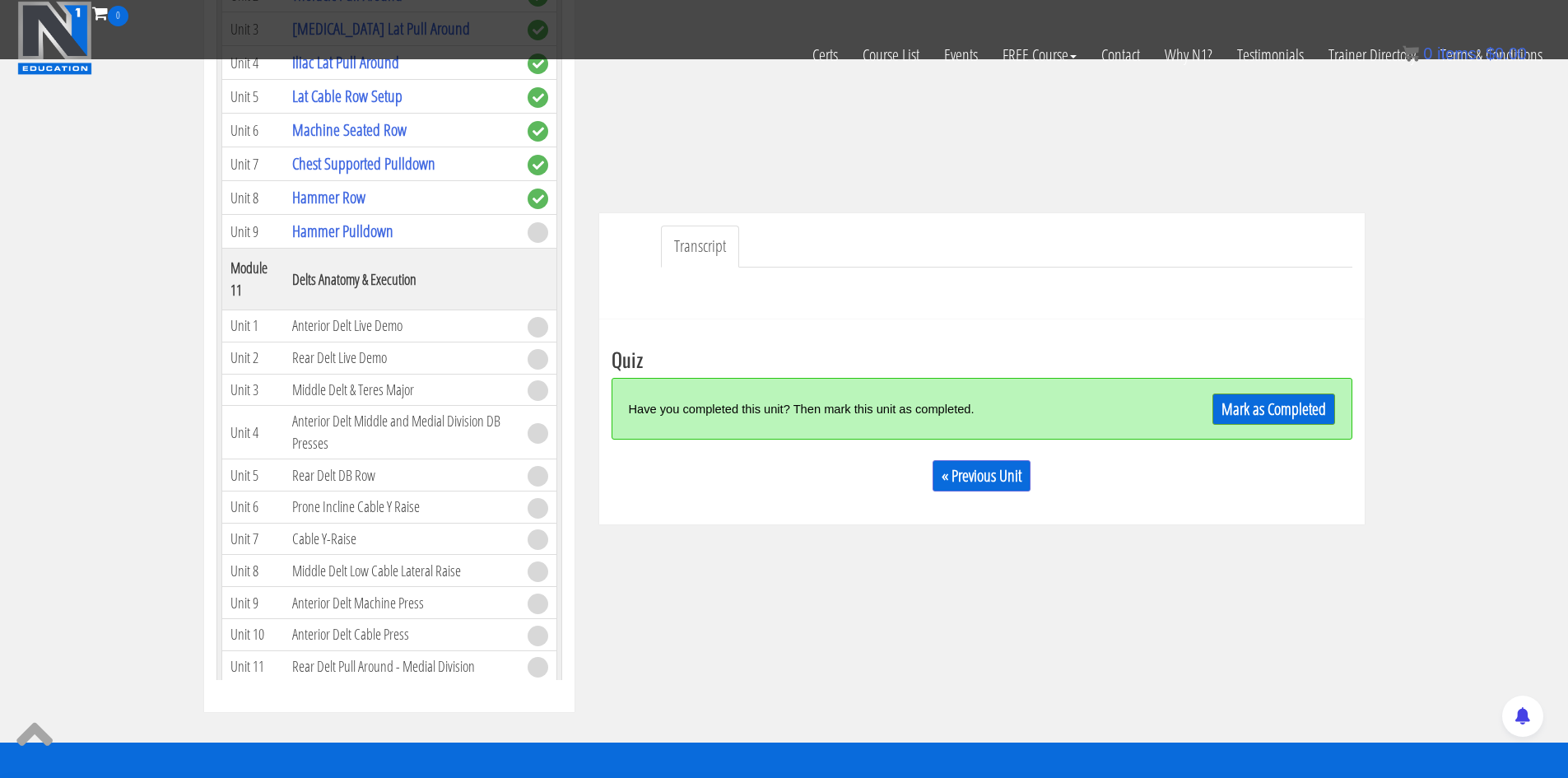
click at [1242, 427] on div "Have you completed this unit? Then mark this unit as completed. Mark as Complet…" at bounding box center [982, 408] width 741 height 62
click at [1254, 409] on link "Mark as Completed" at bounding box center [1273, 408] width 123 height 31
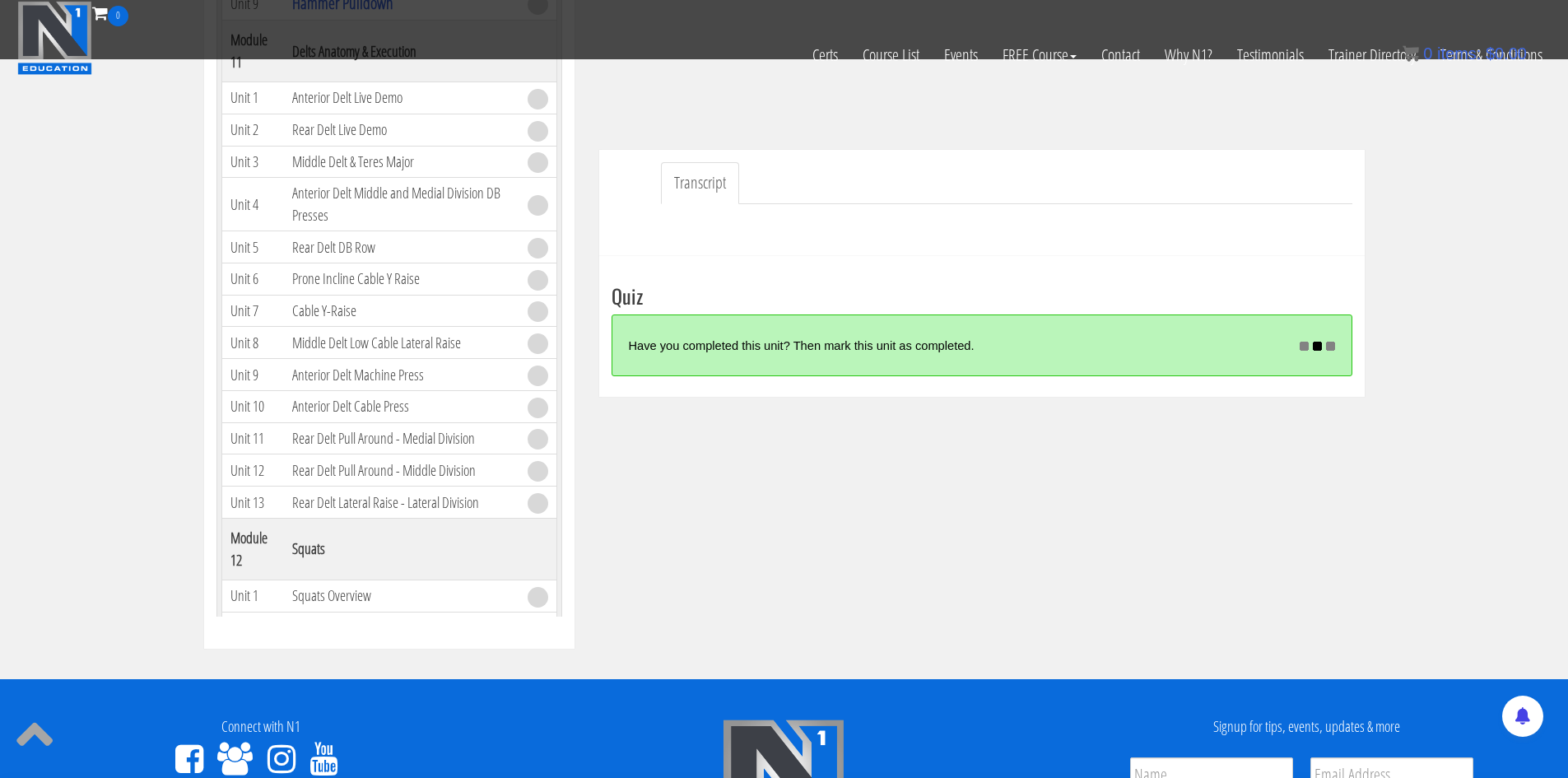
scroll to position [434, 0]
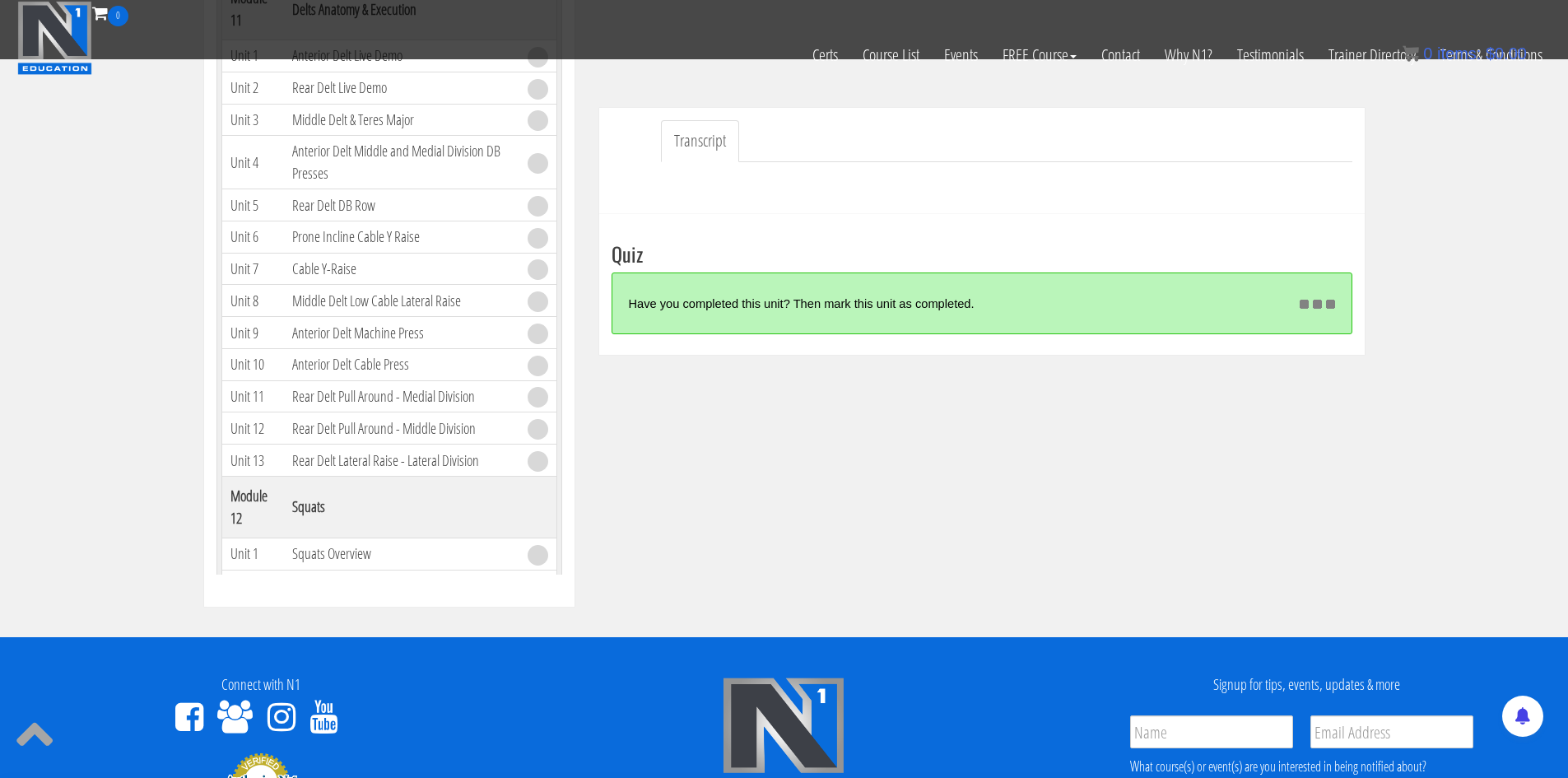
click at [1171, 578] on div "Course Keywords Top Points Course Progress Biomechanics Continued Education 100…" at bounding box center [784, 142] width 1185 height 929
drag, startPoint x: 1318, startPoint y: 321, endPoint x: 1185, endPoint y: 294, distance: 135.7
click at [1198, 293] on div "Have you completed this unit? Then mark this unit as completed. Mark as Complet…" at bounding box center [982, 304] width 741 height 62
click at [1135, 363] on div "Course Keywords Top Points Course Progress Biomechanics Continued Education 100…" at bounding box center [784, 142] width 1185 height 929
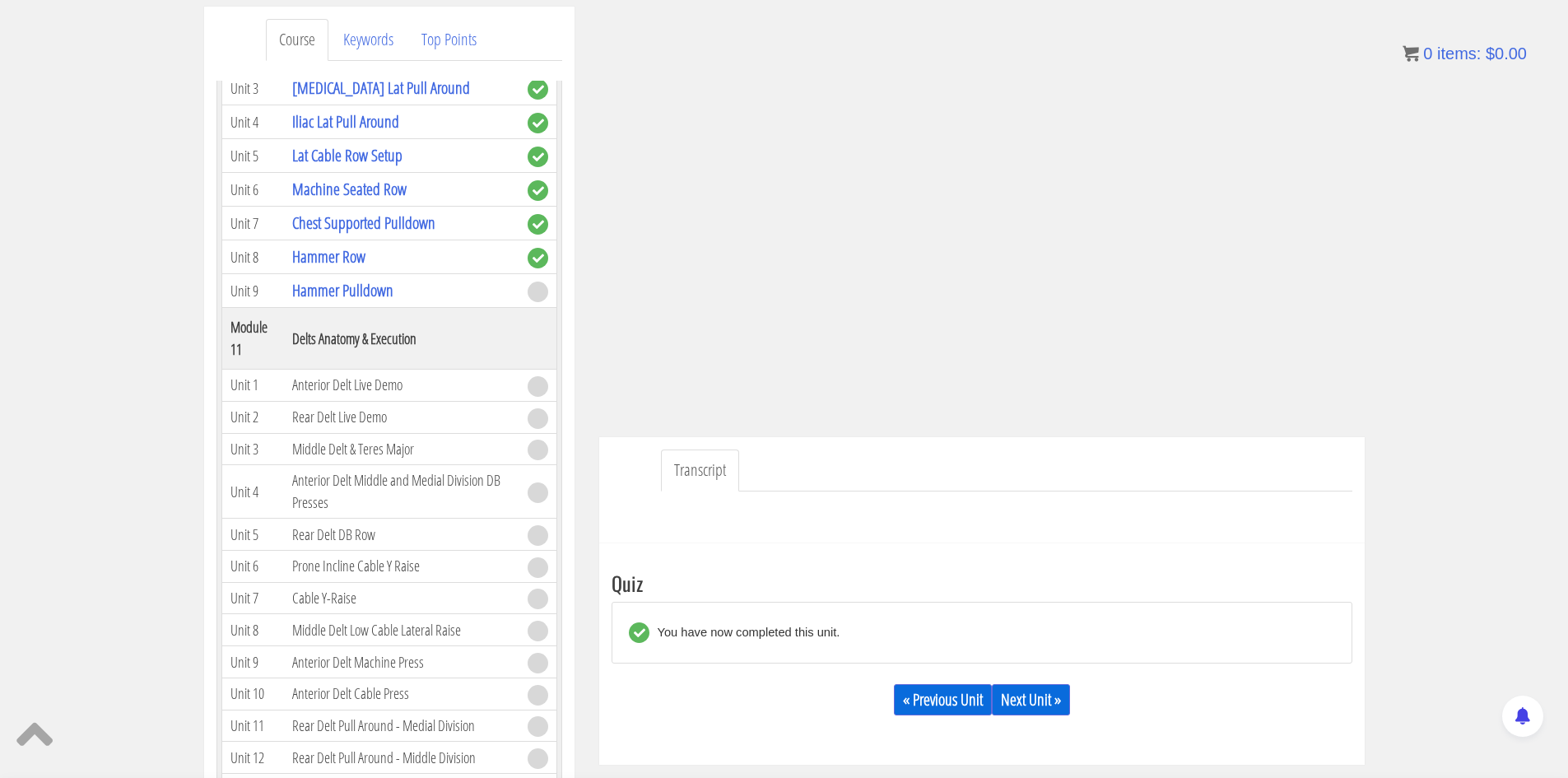
scroll to position [211, 0]
click at [1011, 699] on link "Next Unit »" at bounding box center [1031, 697] width 78 height 31
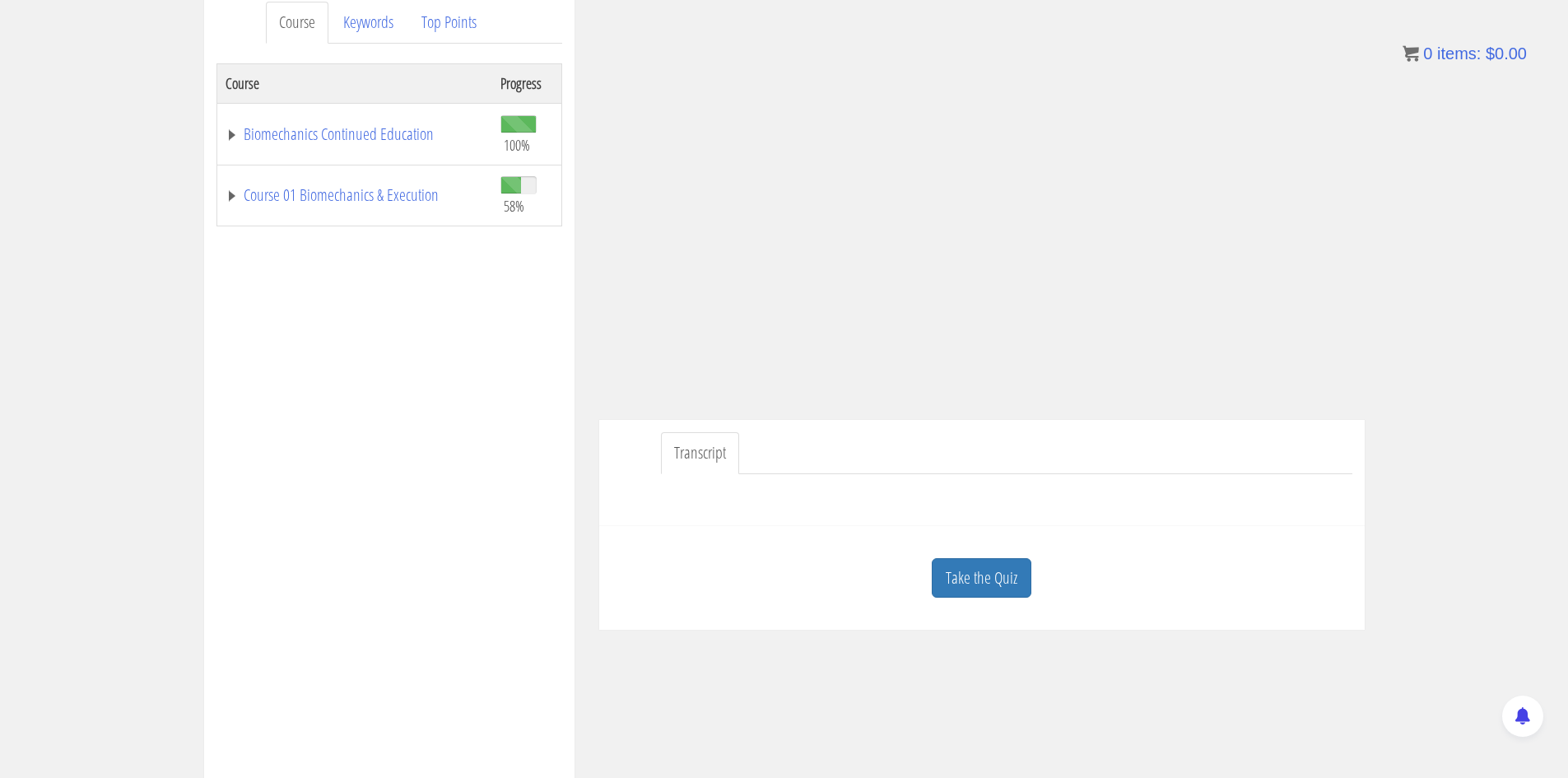
scroll to position [247, 0]
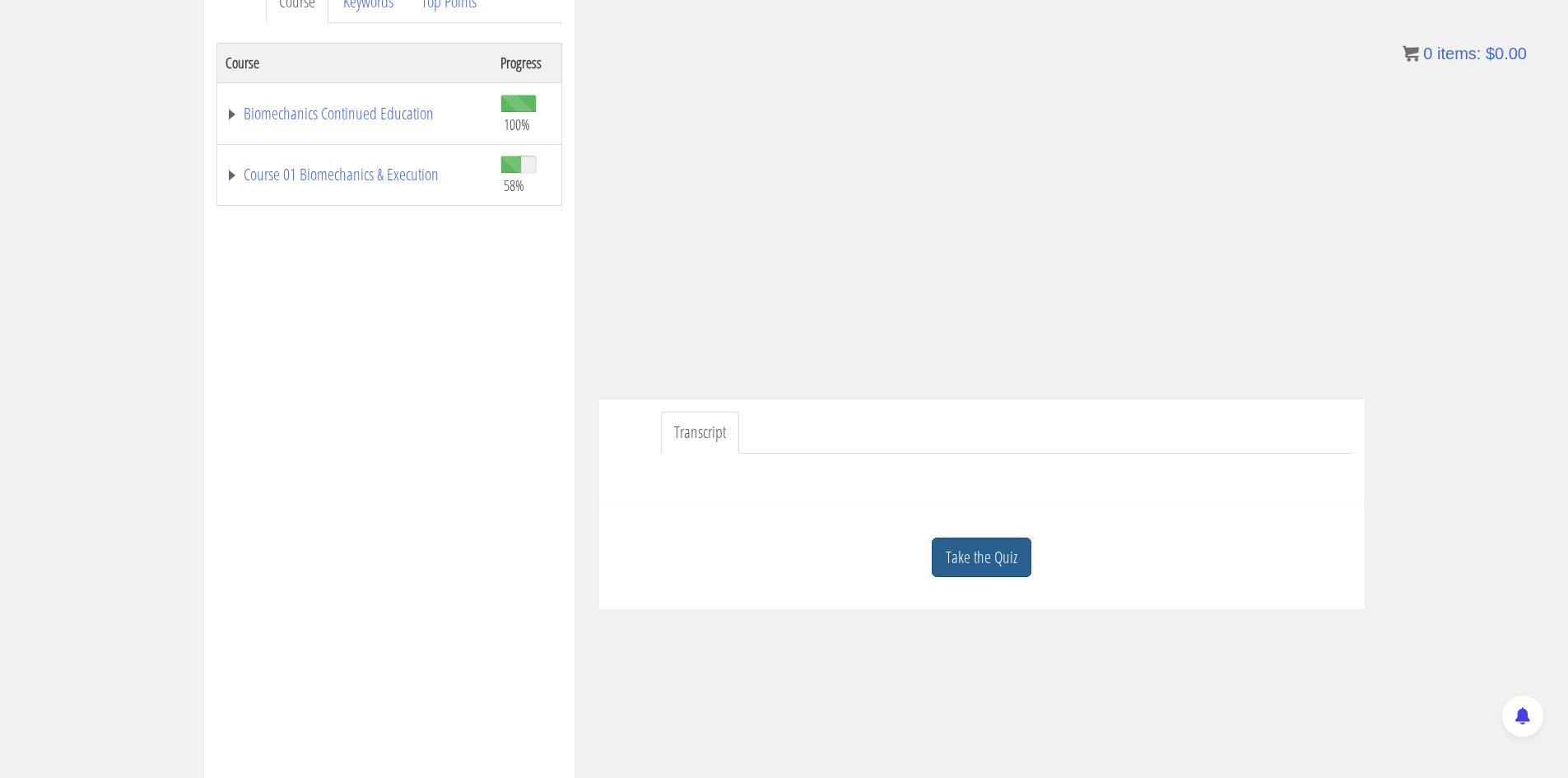
click at [977, 542] on link "Take the Quiz" at bounding box center [982, 557] width 100 height 40
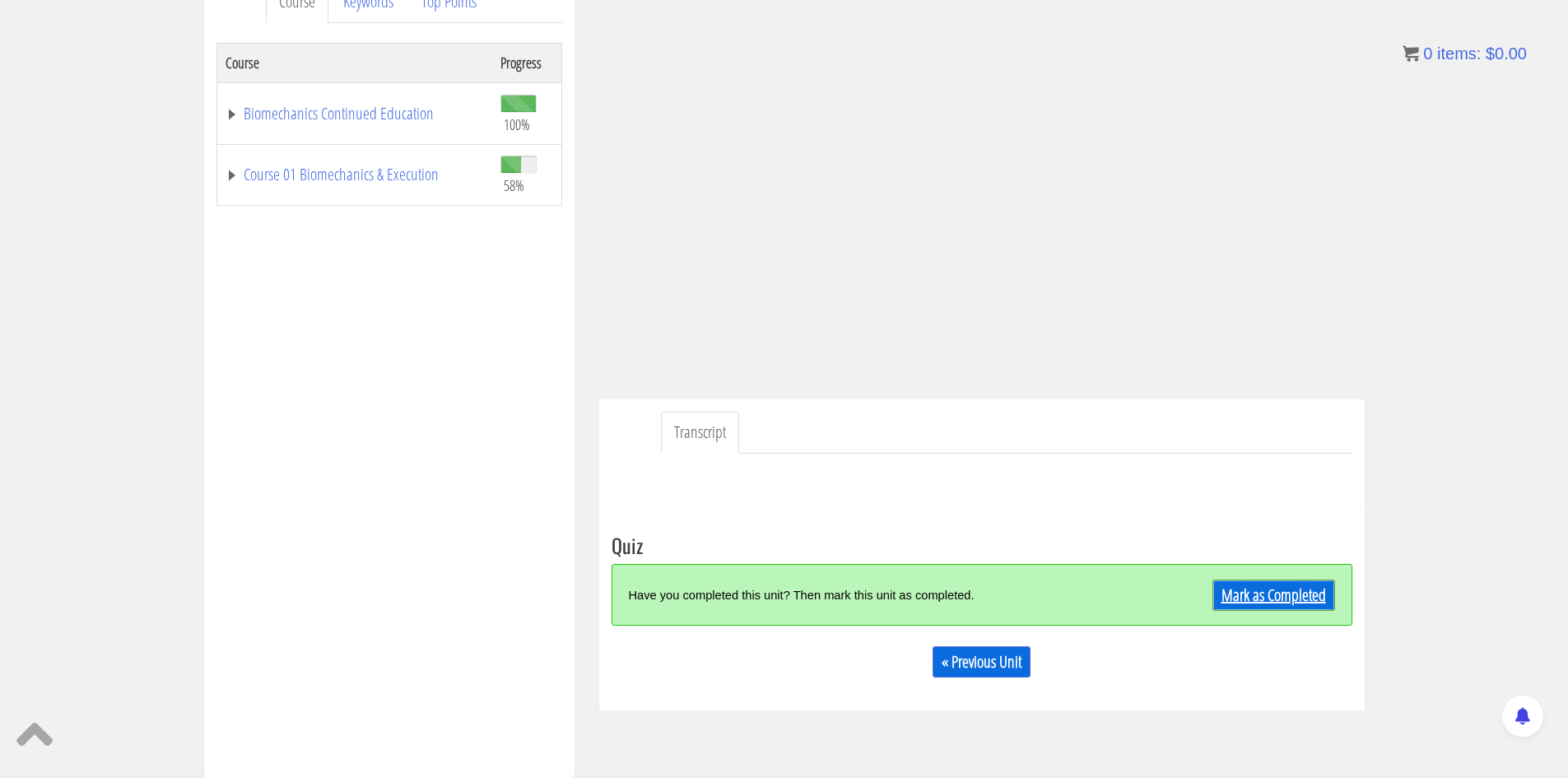
click at [1269, 592] on link "Mark as Completed" at bounding box center [1273, 594] width 123 height 31
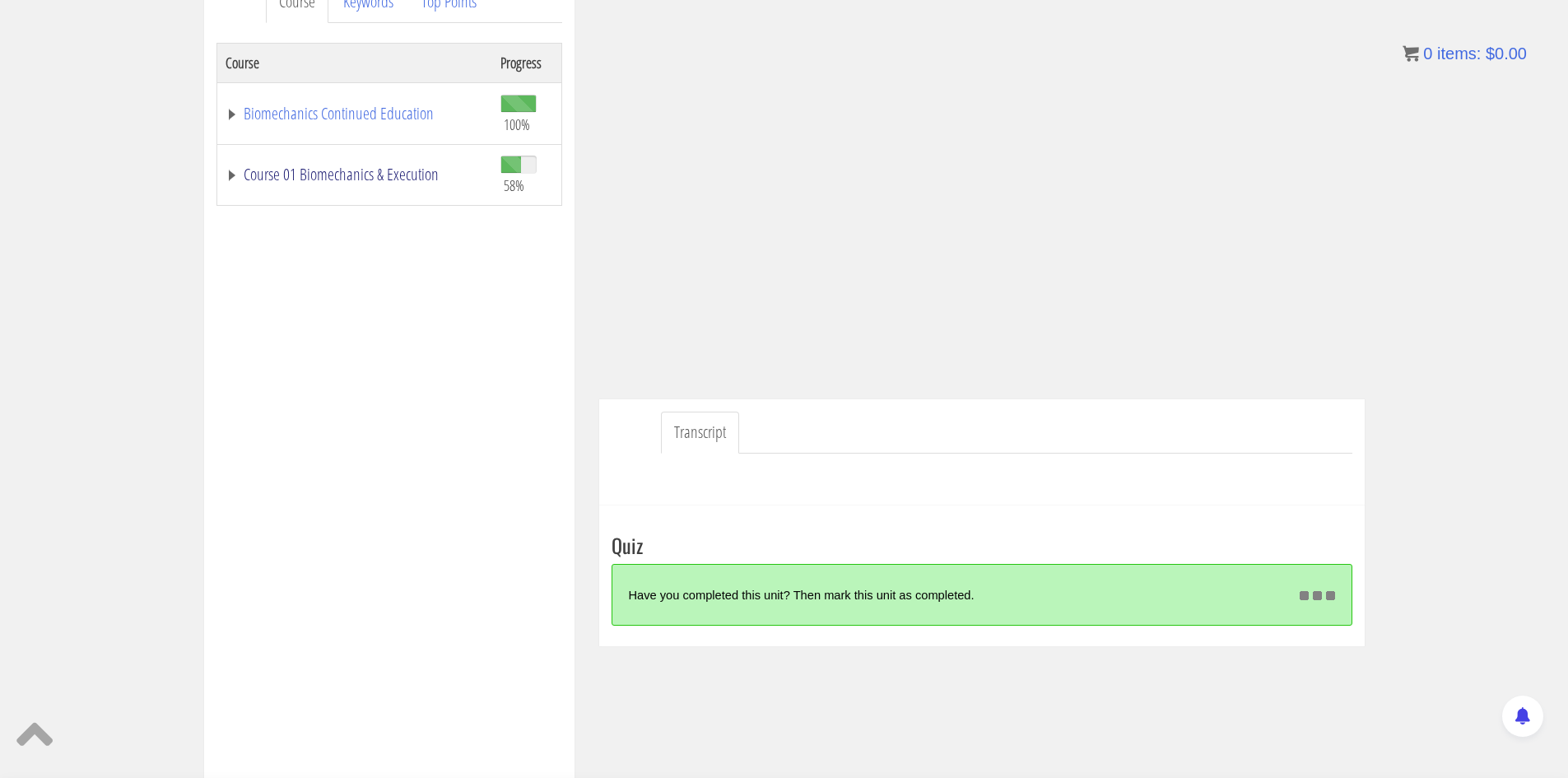
click at [392, 183] on link "Course 01 Biomechanics & Execution" at bounding box center [355, 174] width 259 height 16
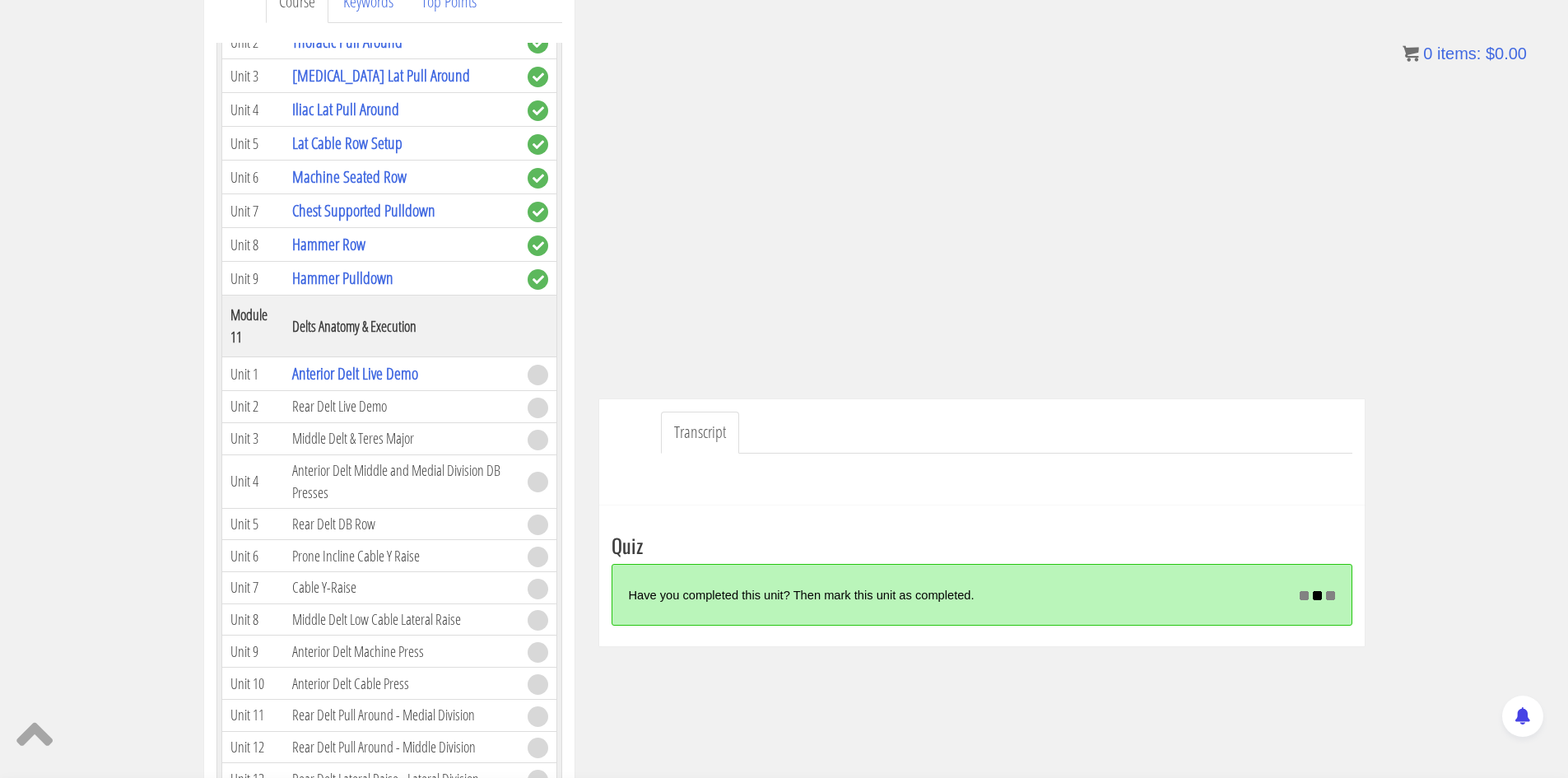
scroll to position [3292, 0]
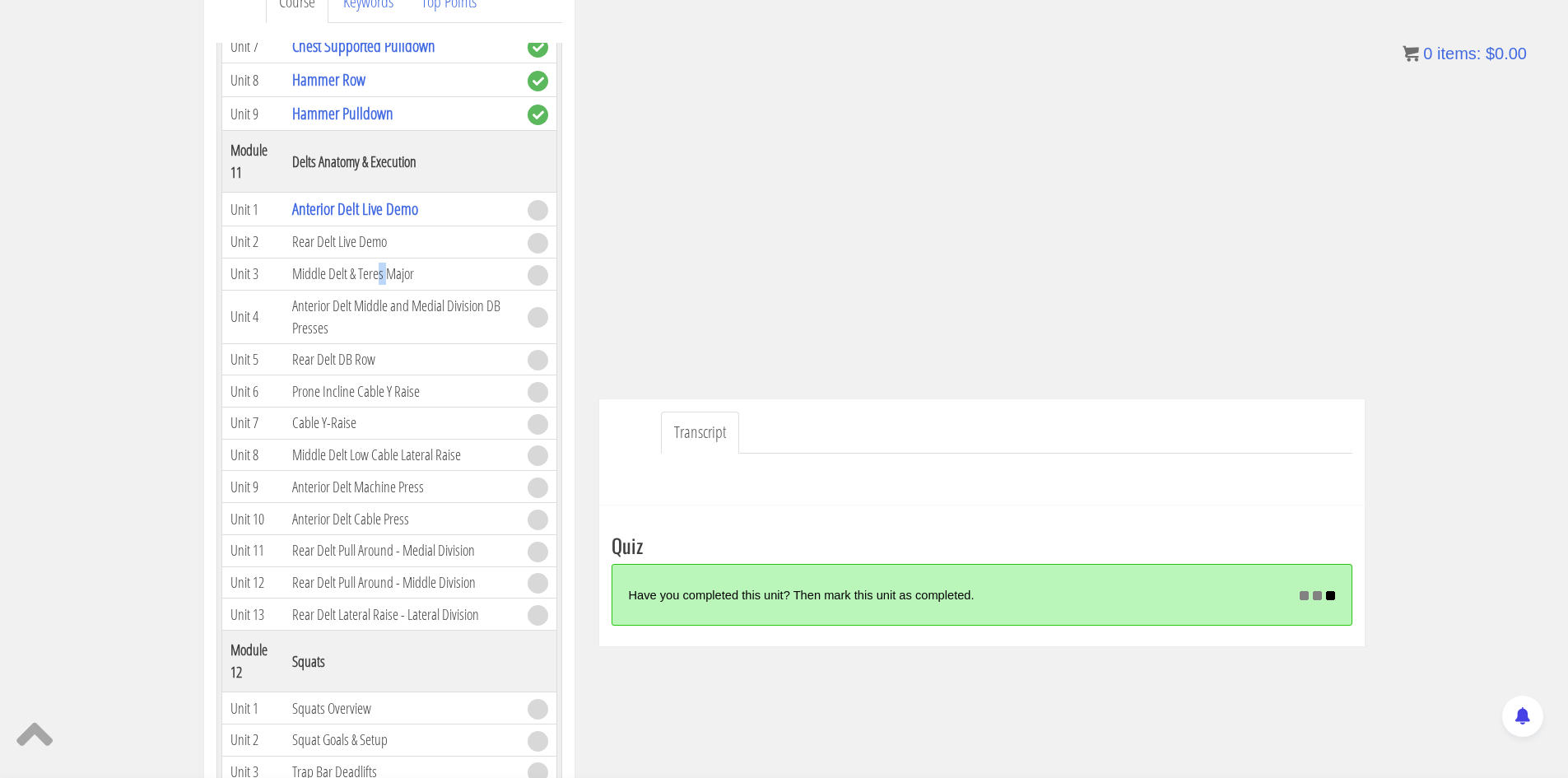
click at [391, 290] on td "Middle Delt & Teres Major" at bounding box center [401, 274] width 236 height 32
click at [421, 344] on td "Anterior Delt Middle and Medial Division DB Presses" at bounding box center [401, 317] width 236 height 54
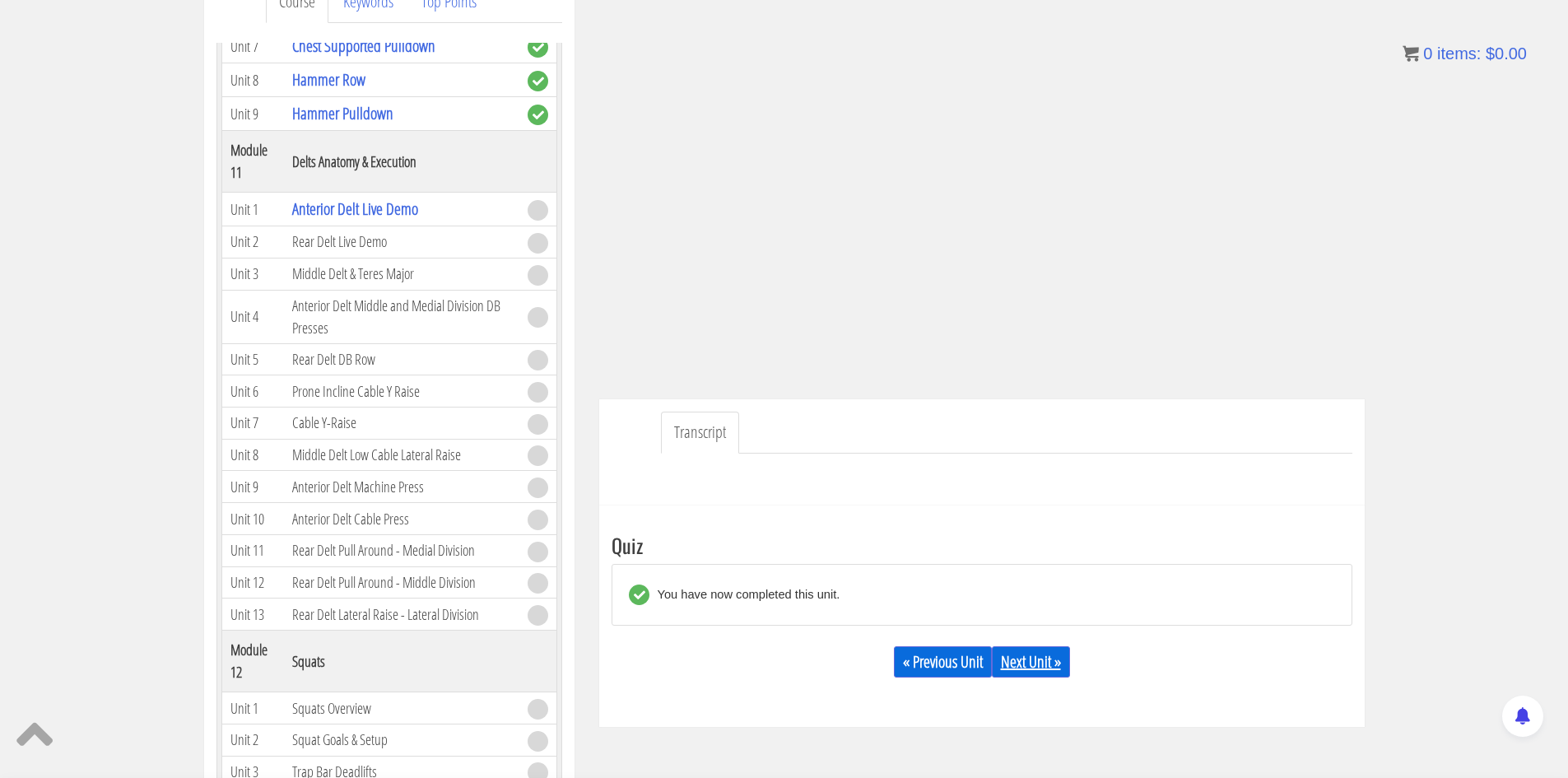
click at [1016, 661] on link "Next Unit »" at bounding box center [1031, 661] width 78 height 31
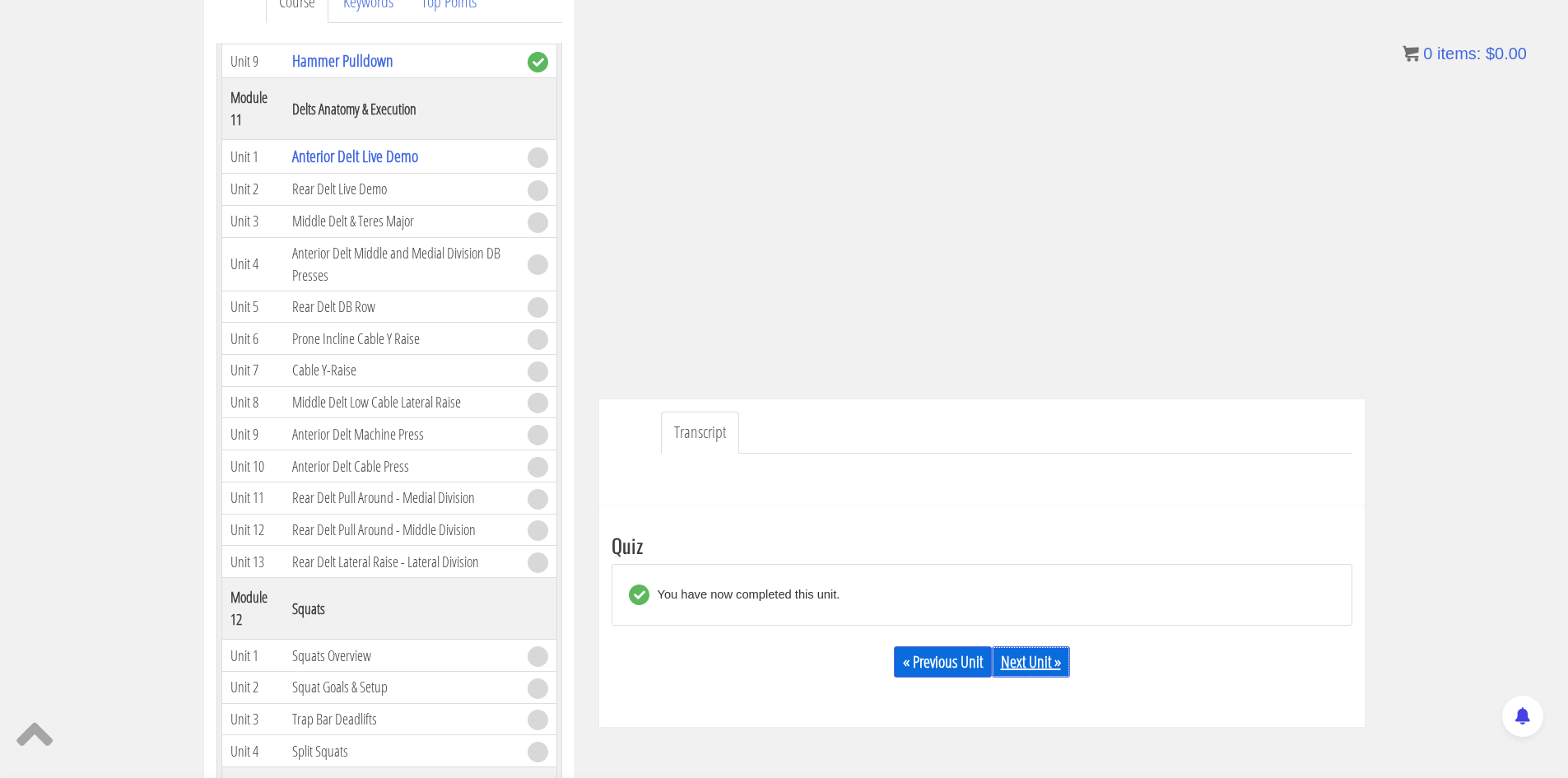
scroll to position [3374, 0]
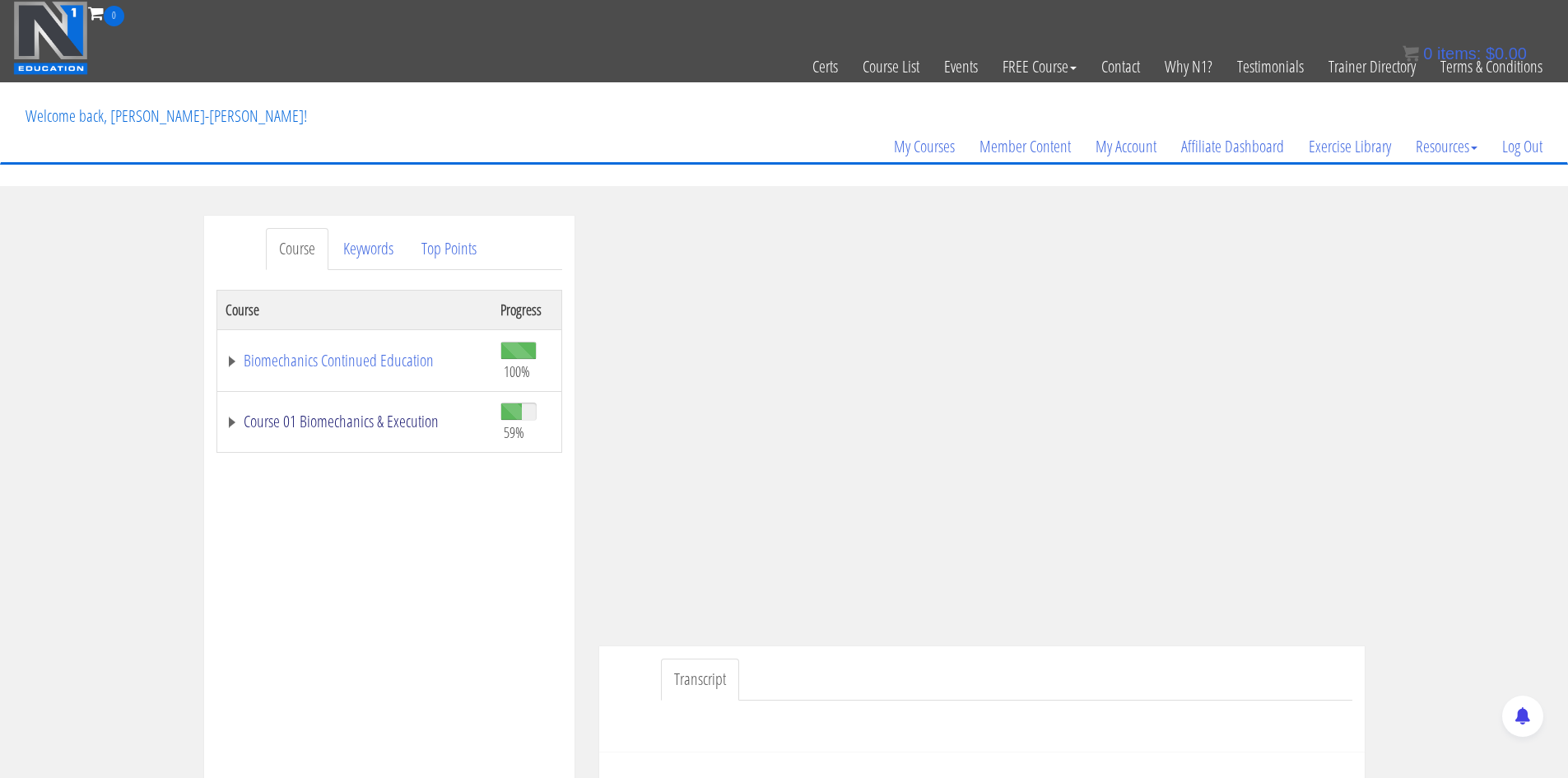
click at [395, 424] on link "Course 01 Biomechanics & Execution" at bounding box center [355, 421] width 259 height 16
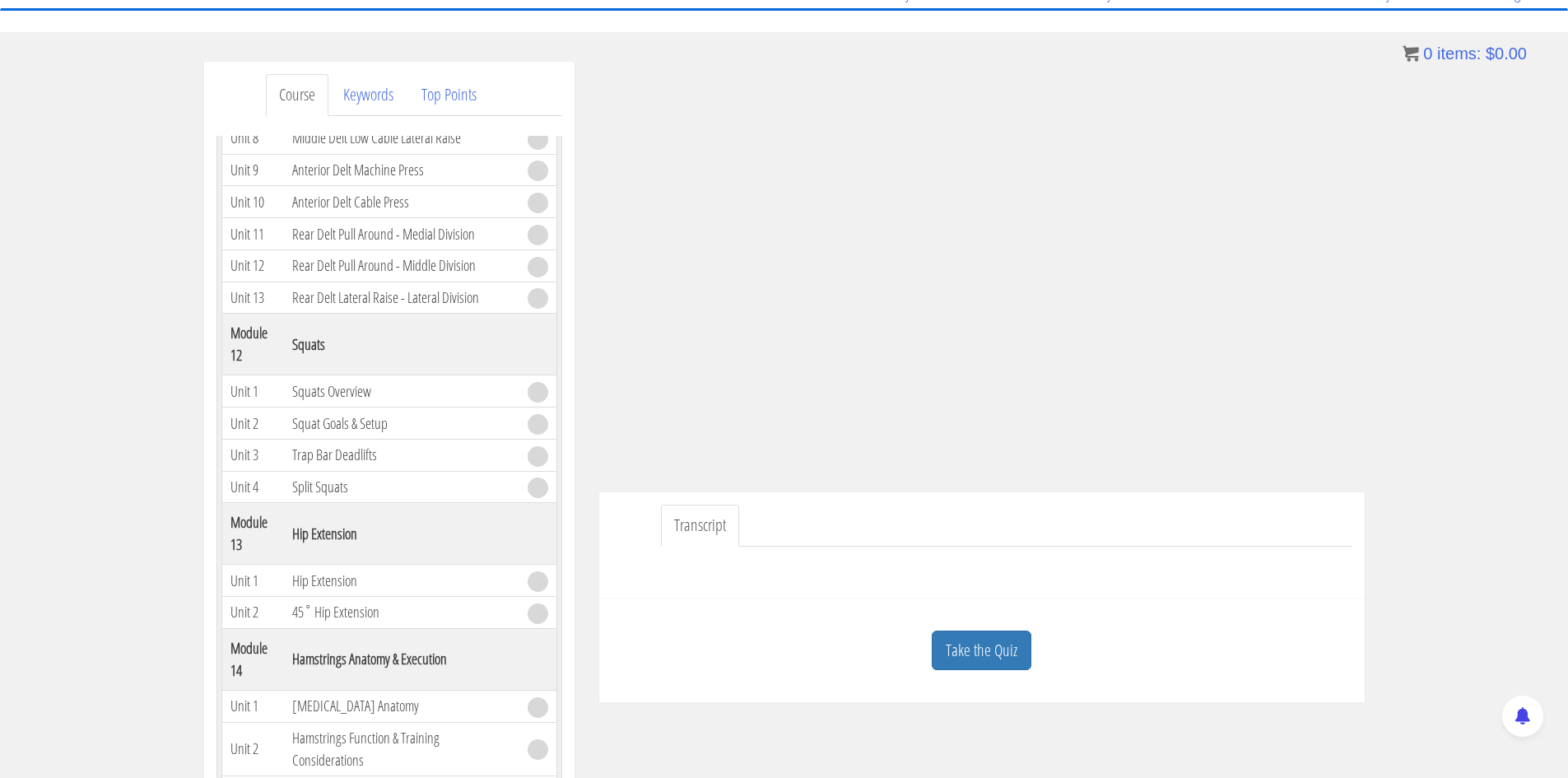
scroll to position [330, 0]
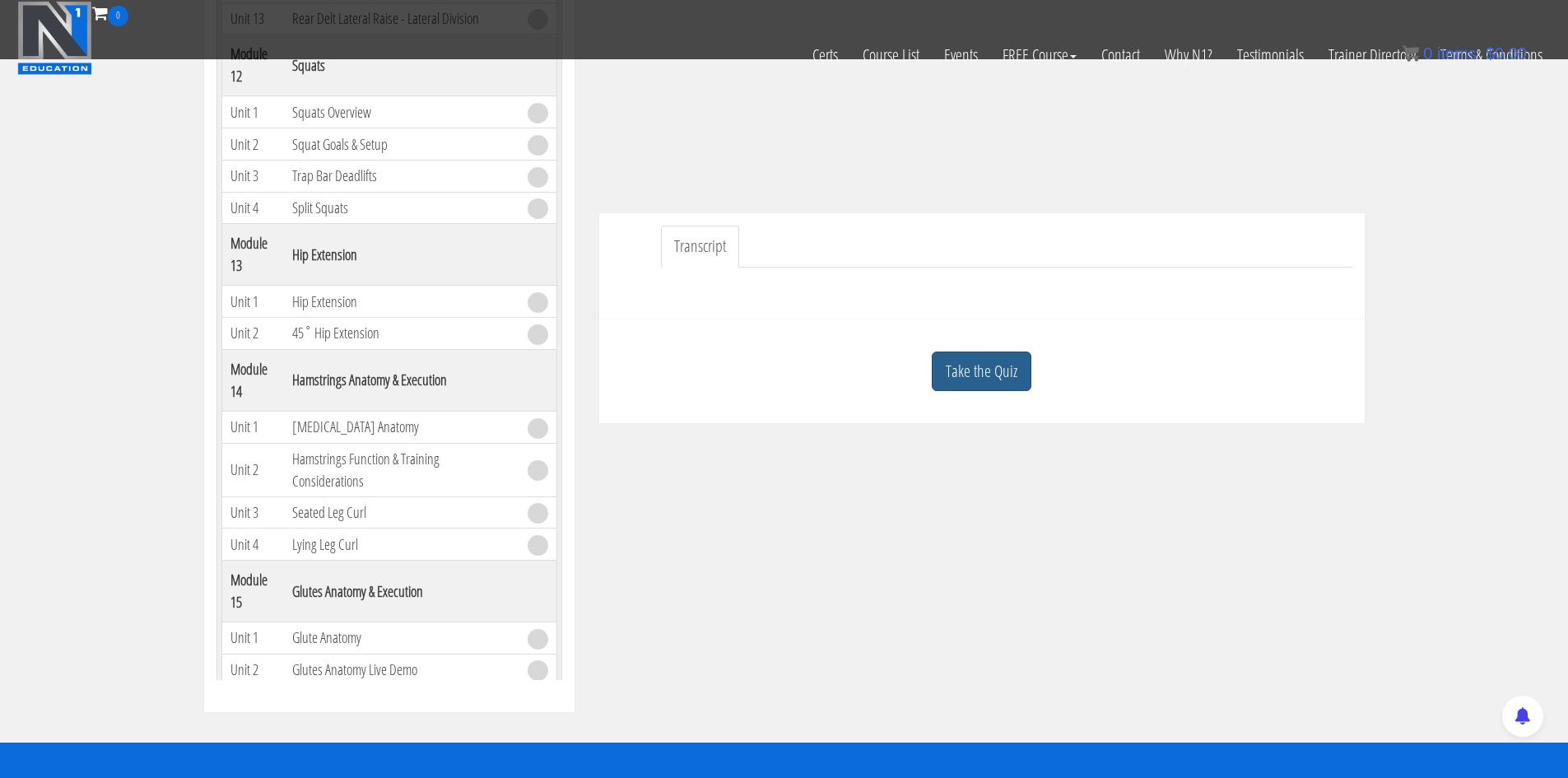
click at [986, 372] on link "Take the Quiz" at bounding box center [982, 372] width 100 height 40
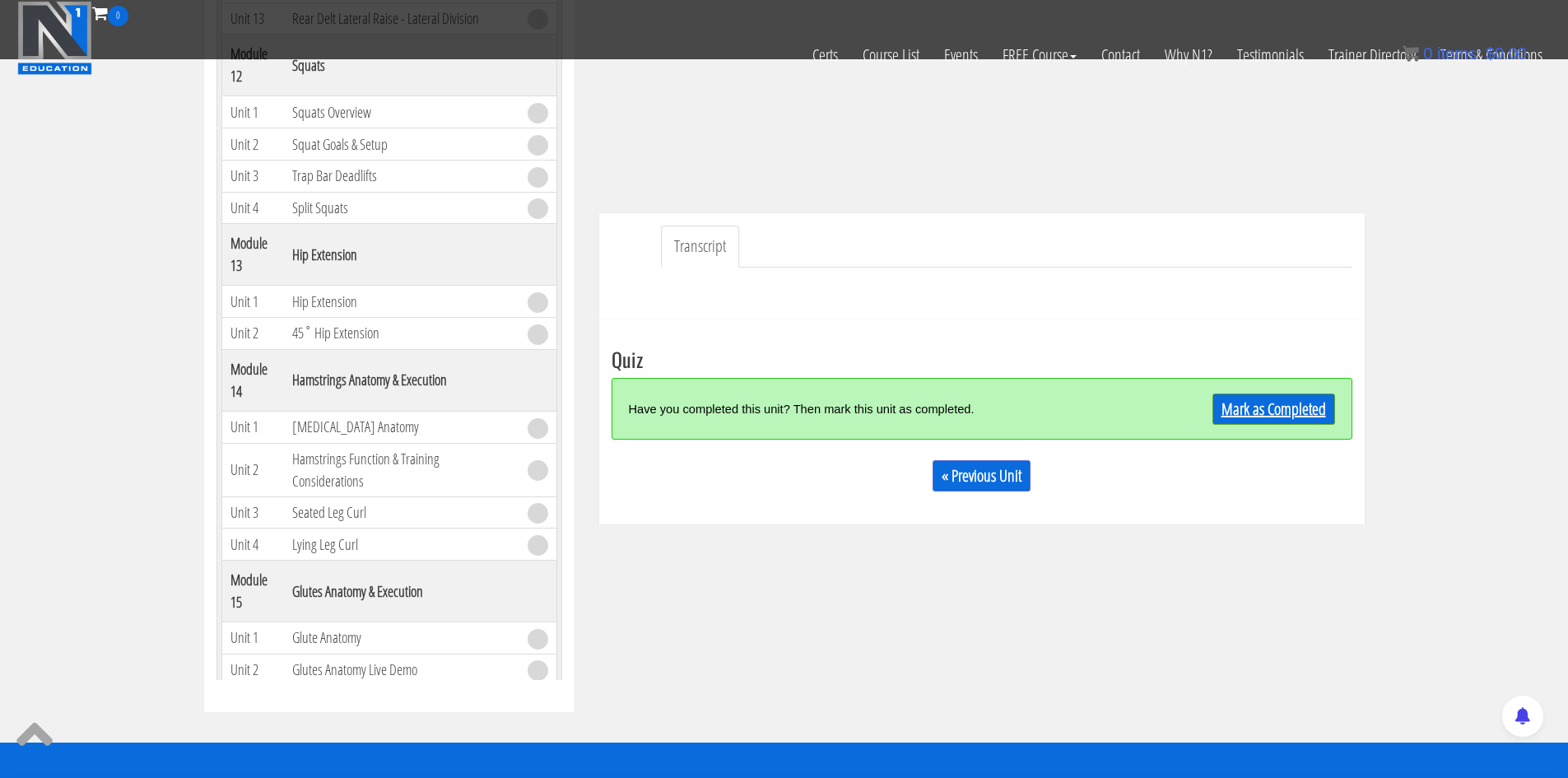
click at [1229, 413] on link "Mark as Completed" at bounding box center [1273, 408] width 123 height 31
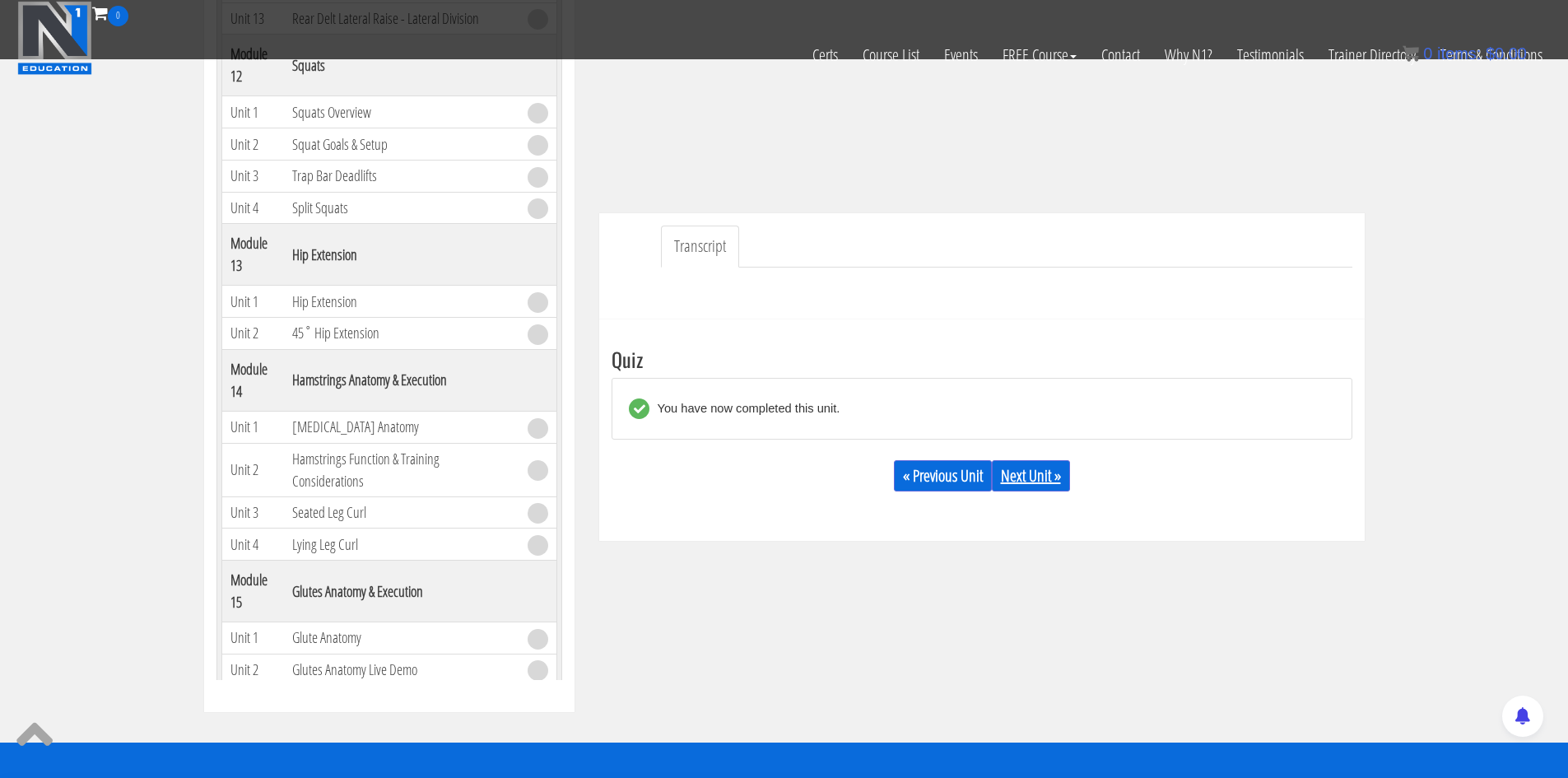
click at [1033, 480] on link "Next Unit »" at bounding box center [1031, 475] width 78 height 31
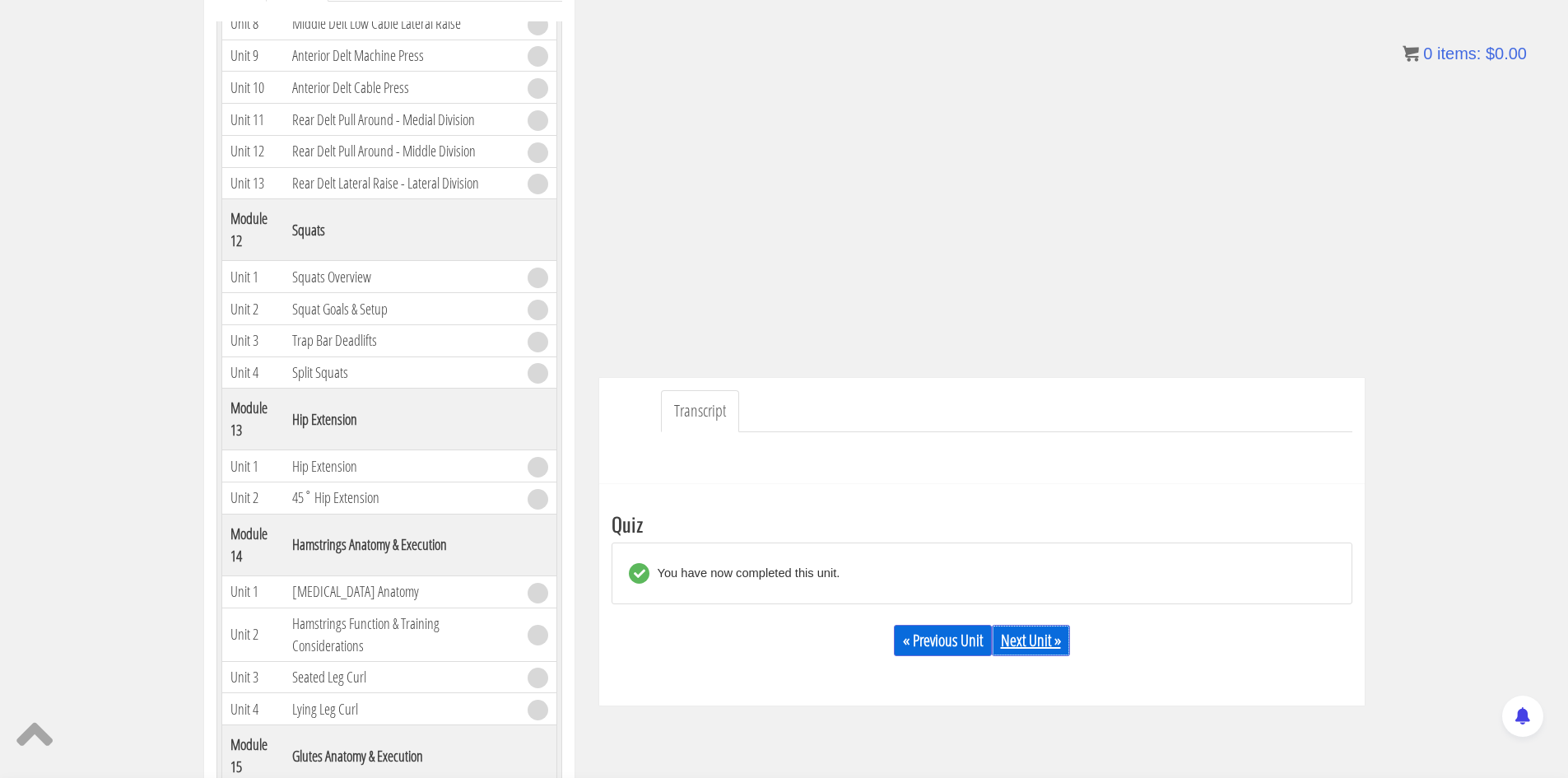
scroll to position [271, 0]
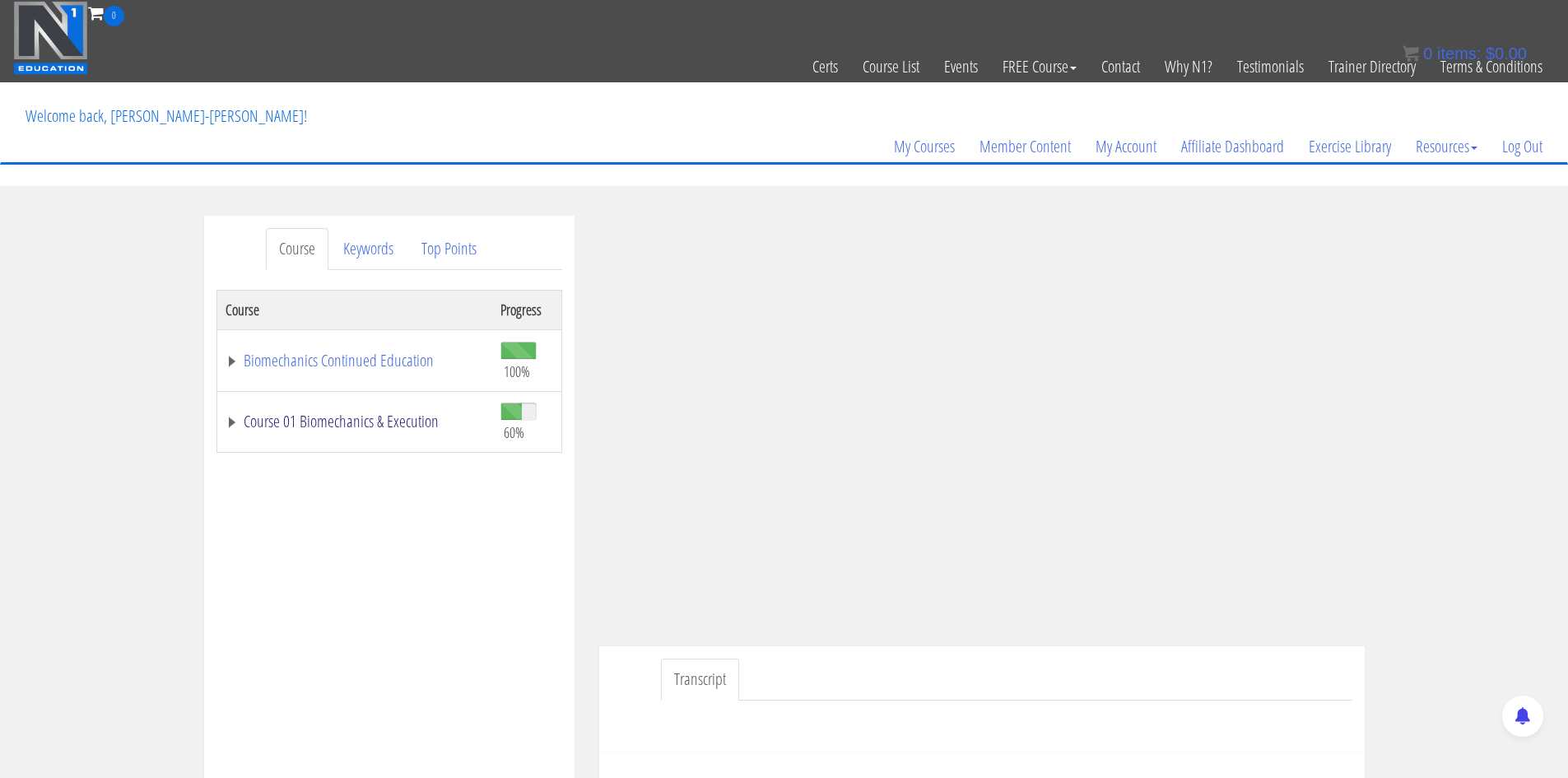
click at [423, 422] on link "Course 01 Biomechanics & Execution" at bounding box center [355, 421] width 259 height 16
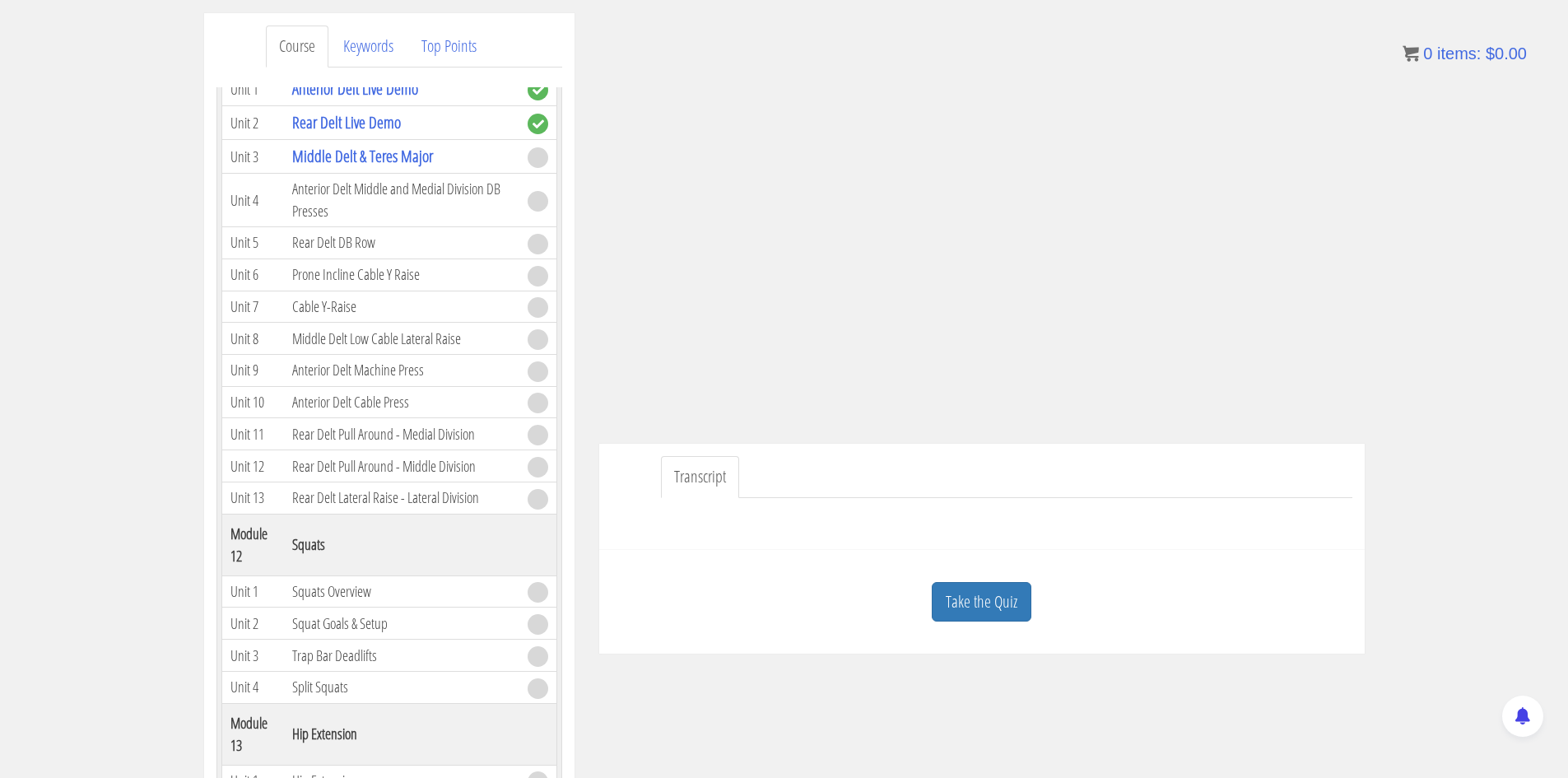
scroll to position [82, 0]
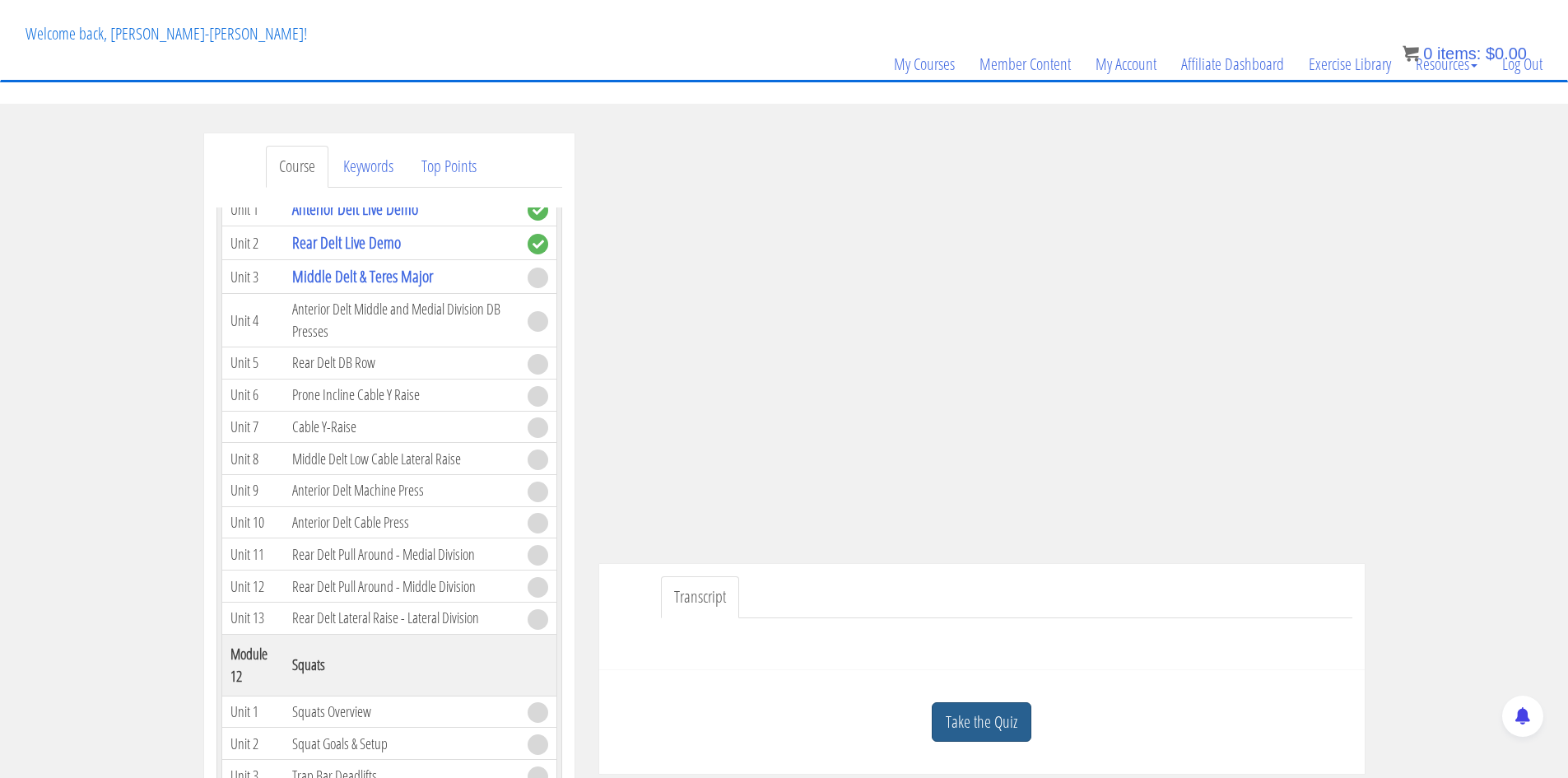
click at [1002, 726] on link "Take the Quiz" at bounding box center [982, 722] width 100 height 40
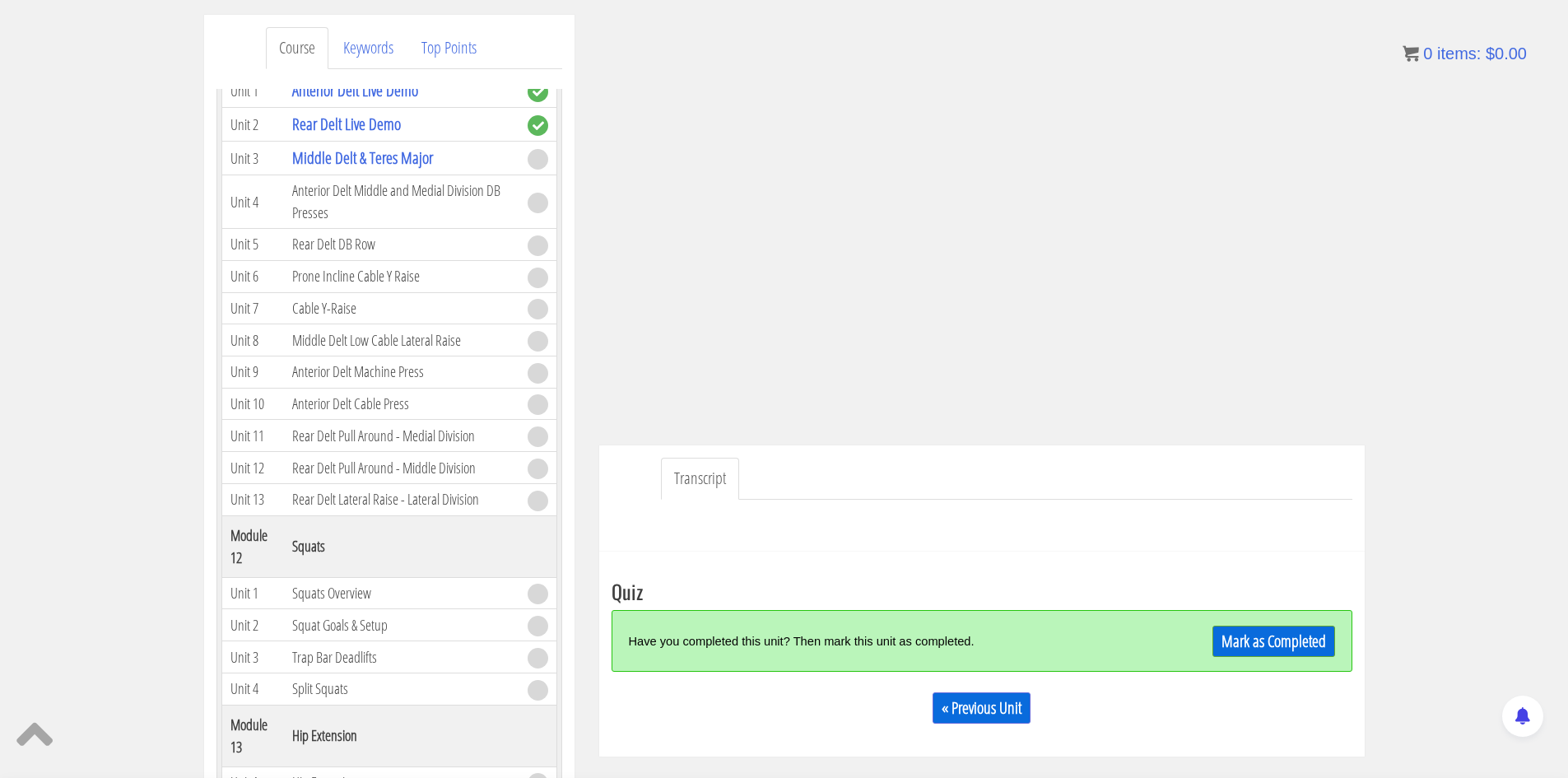
scroll to position [411, 0]
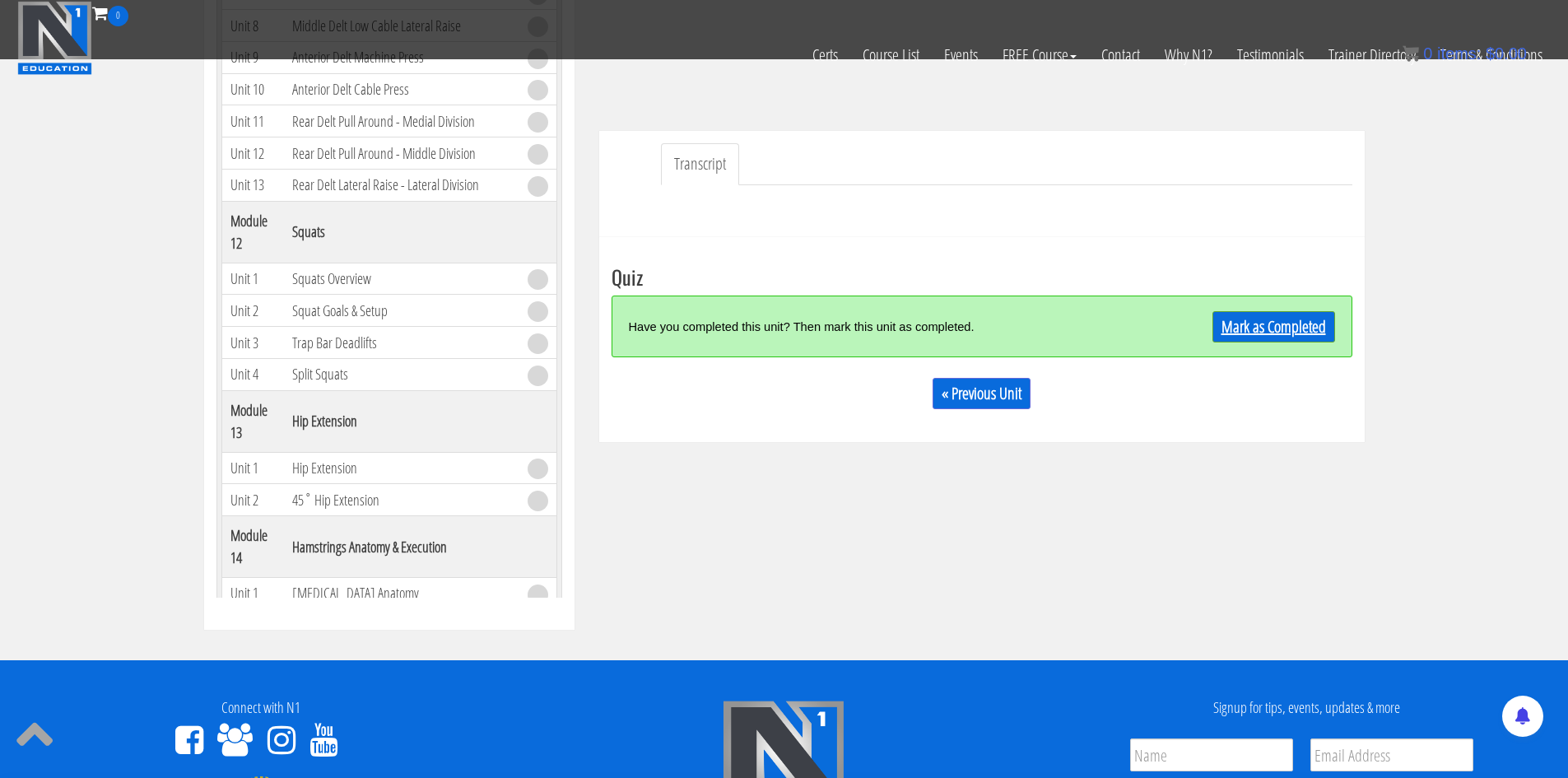
click at [1233, 330] on link "Mark as Completed" at bounding box center [1273, 326] width 123 height 31
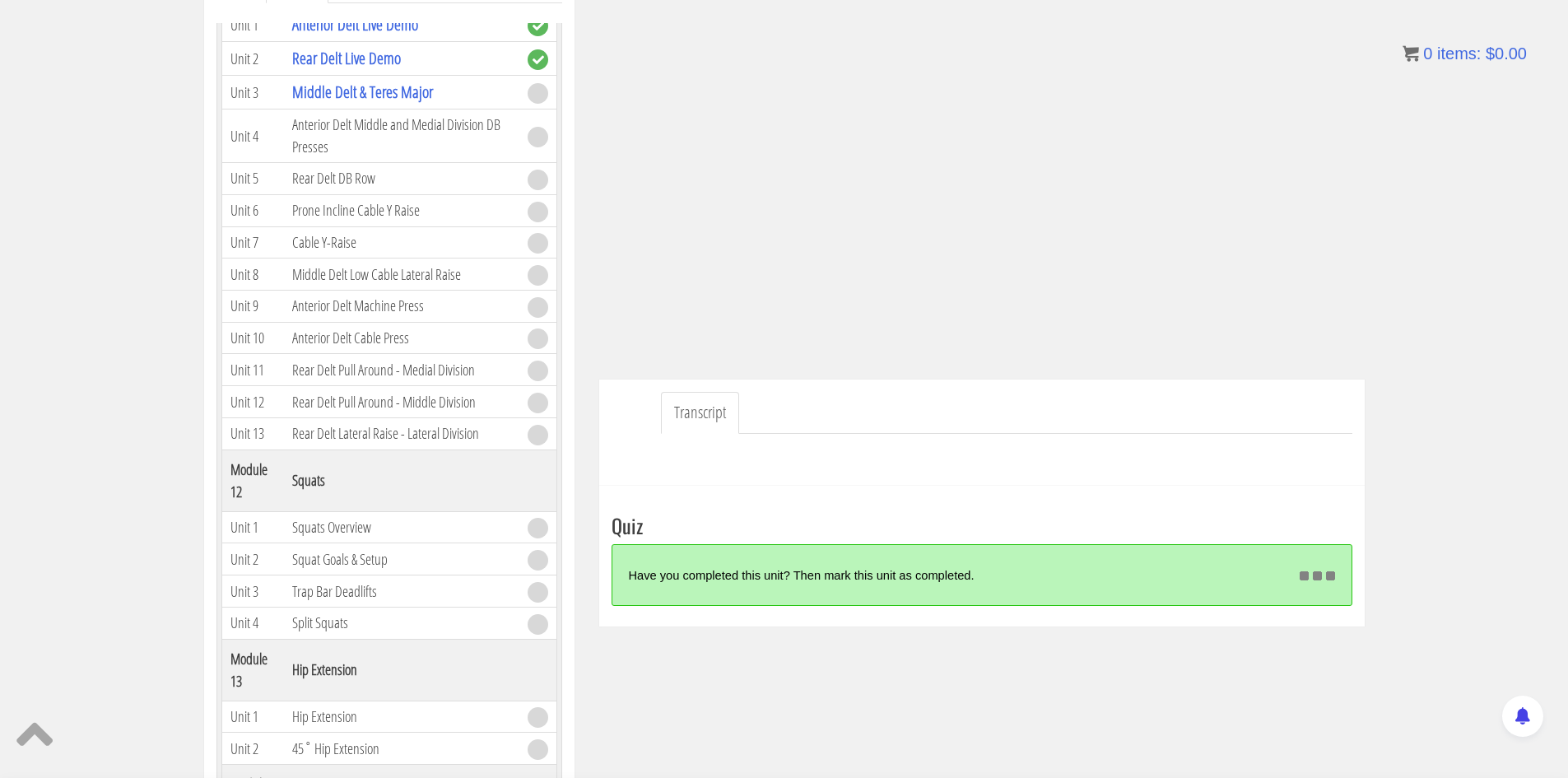
scroll to position [269, 0]
